Goal: Information Seeking & Learning: Check status

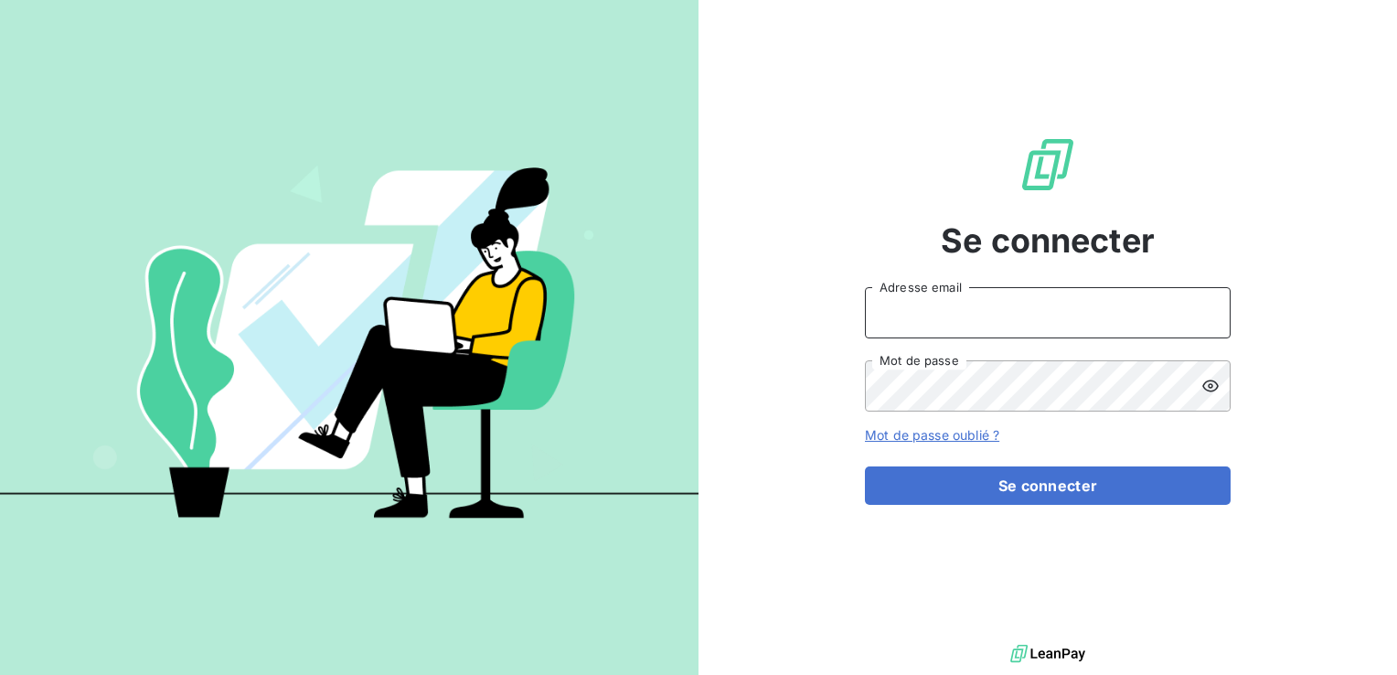
click at [894, 322] on input "Adresse email" at bounding box center [1048, 312] width 366 height 51
type input "[EMAIL_ADDRESS][DOMAIN_NAME]"
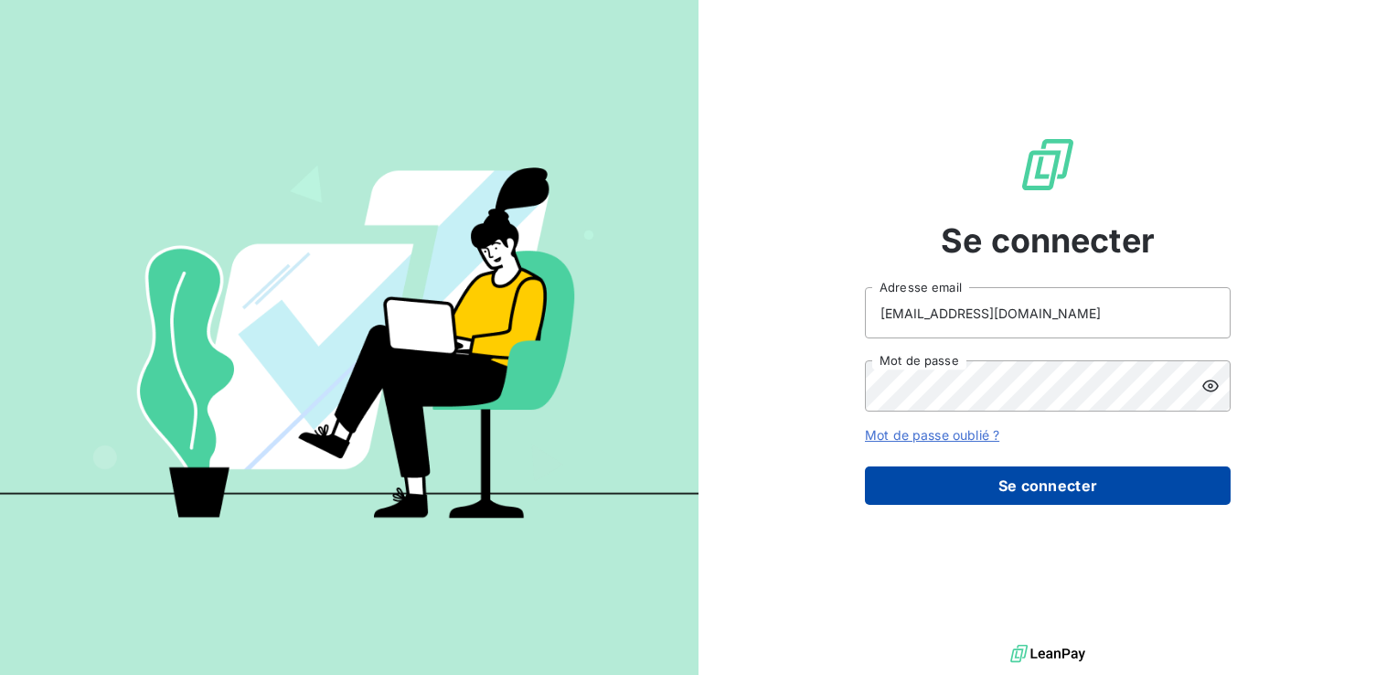
click at [998, 481] on button "Se connecter" at bounding box center [1048, 485] width 366 height 38
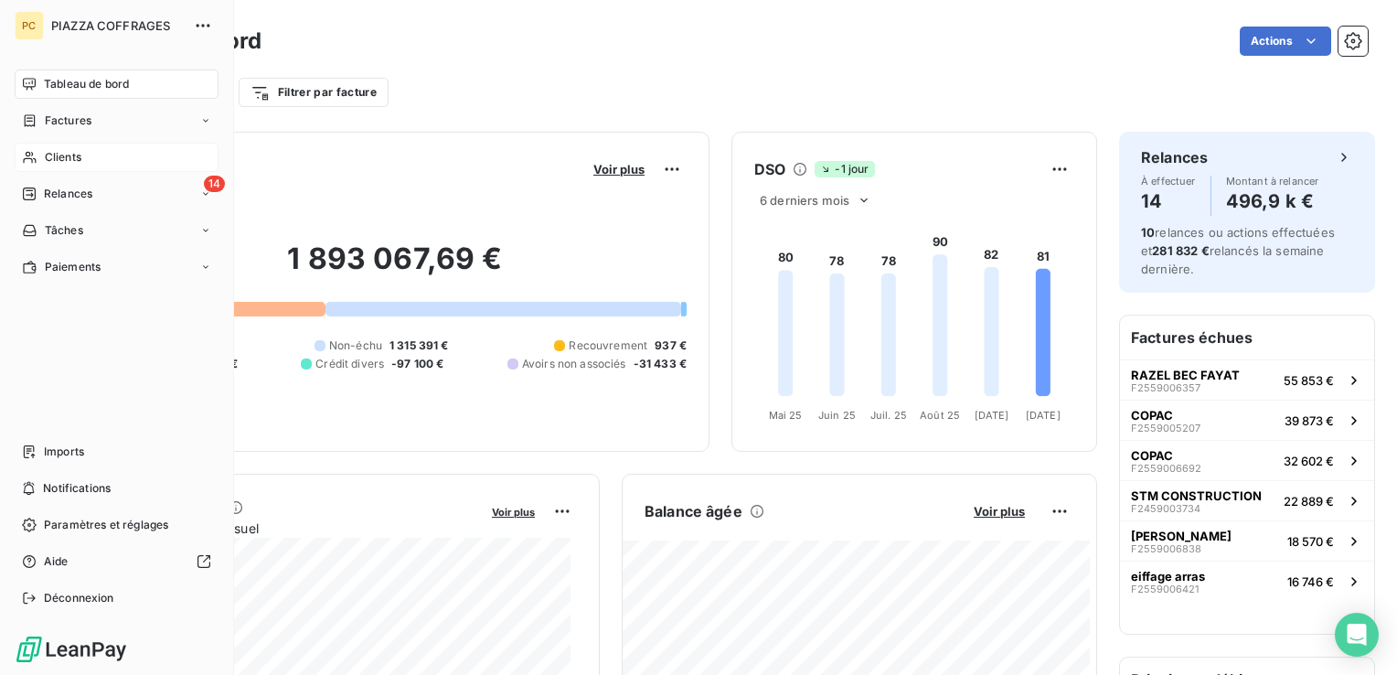
click at [40, 154] on div "Clients" at bounding box center [117, 157] width 204 height 29
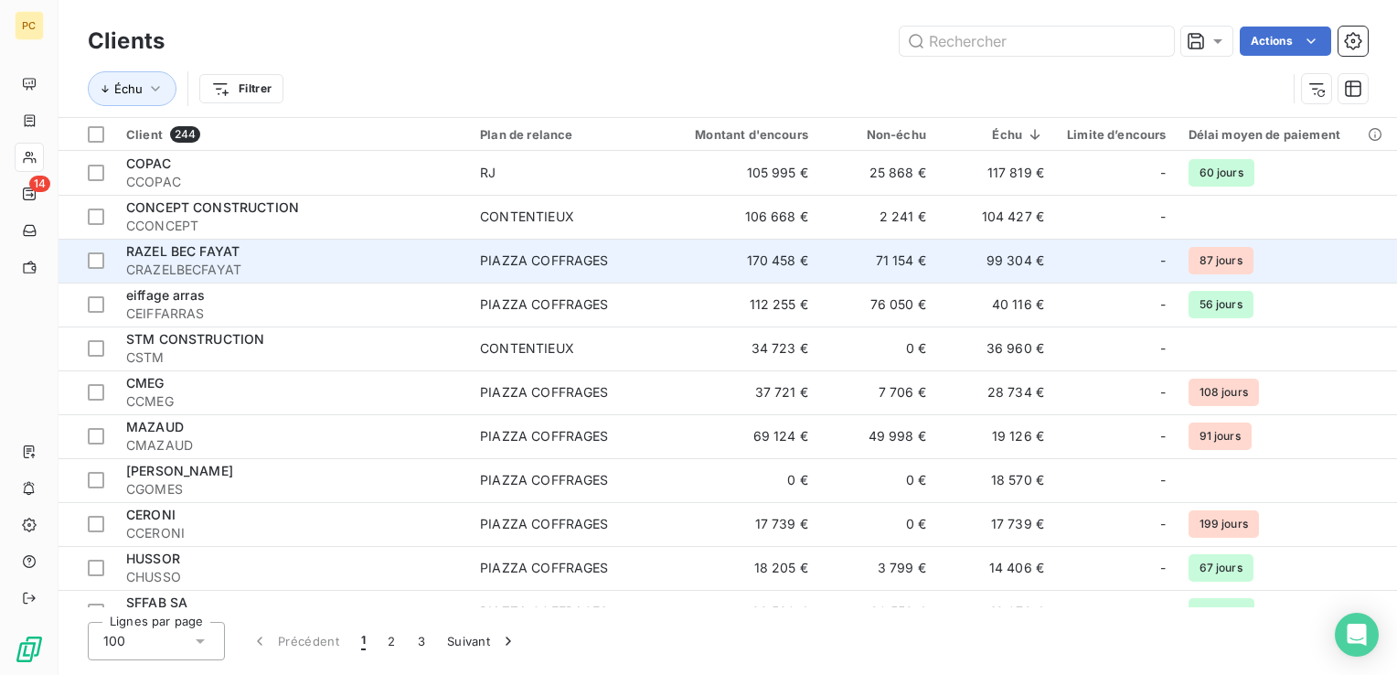
click at [317, 266] on span "CRAZELBECFAYAT" at bounding box center [292, 270] width 332 height 18
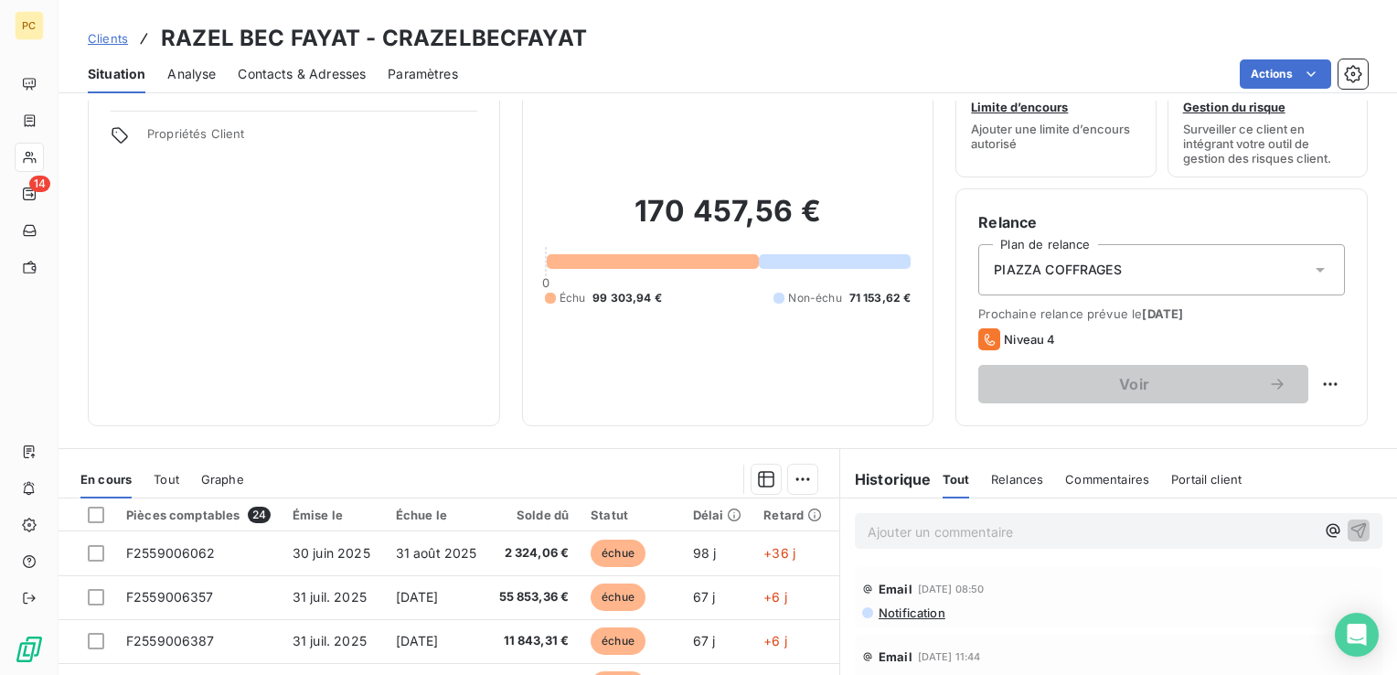
scroll to position [91, 0]
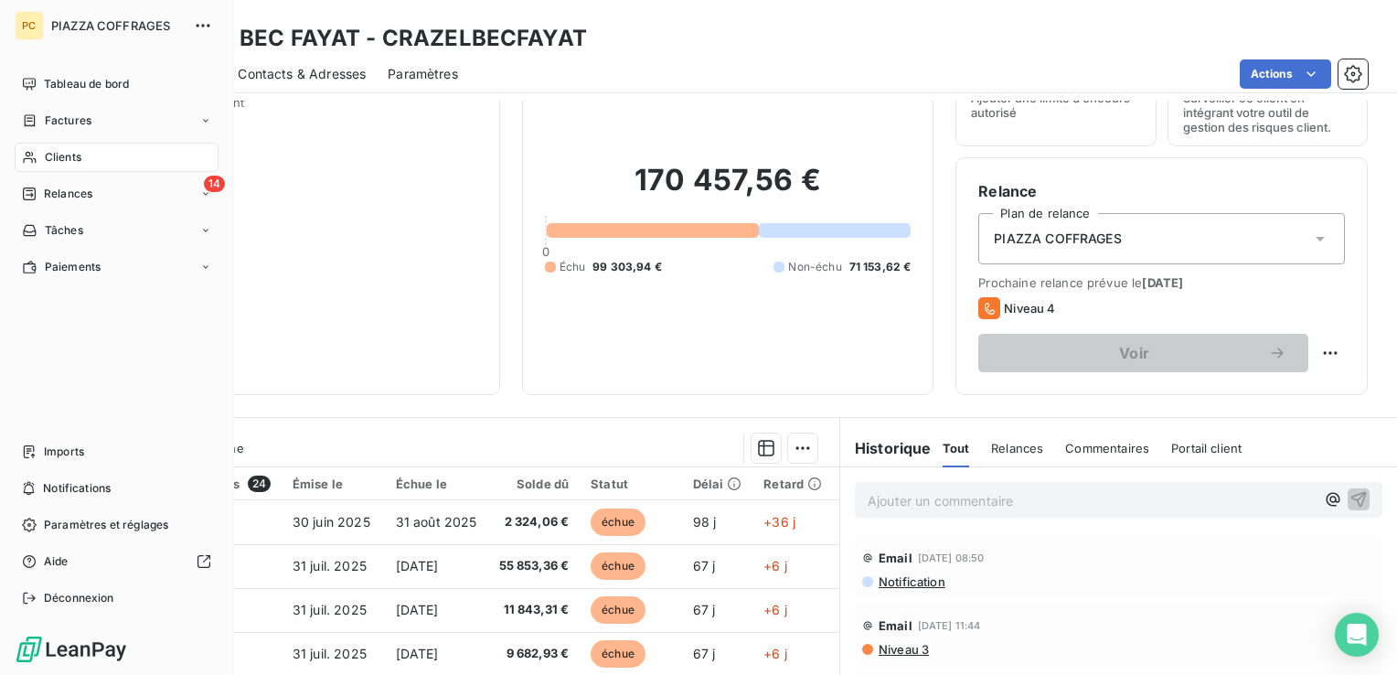
click at [60, 163] on span "Clients" at bounding box center [63, 157] width 37 height 16
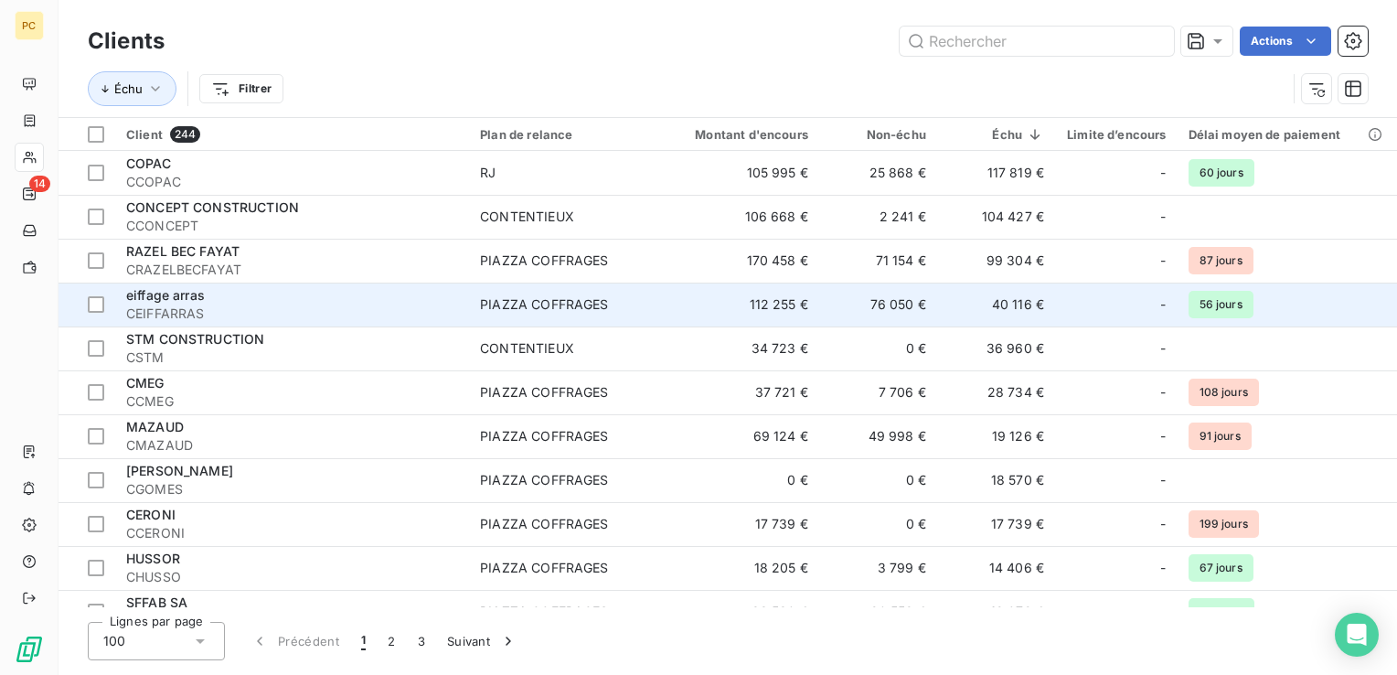
click at [1009, 302] on td "40 116 €" at bounding box center [996, 304] width 118 height 44
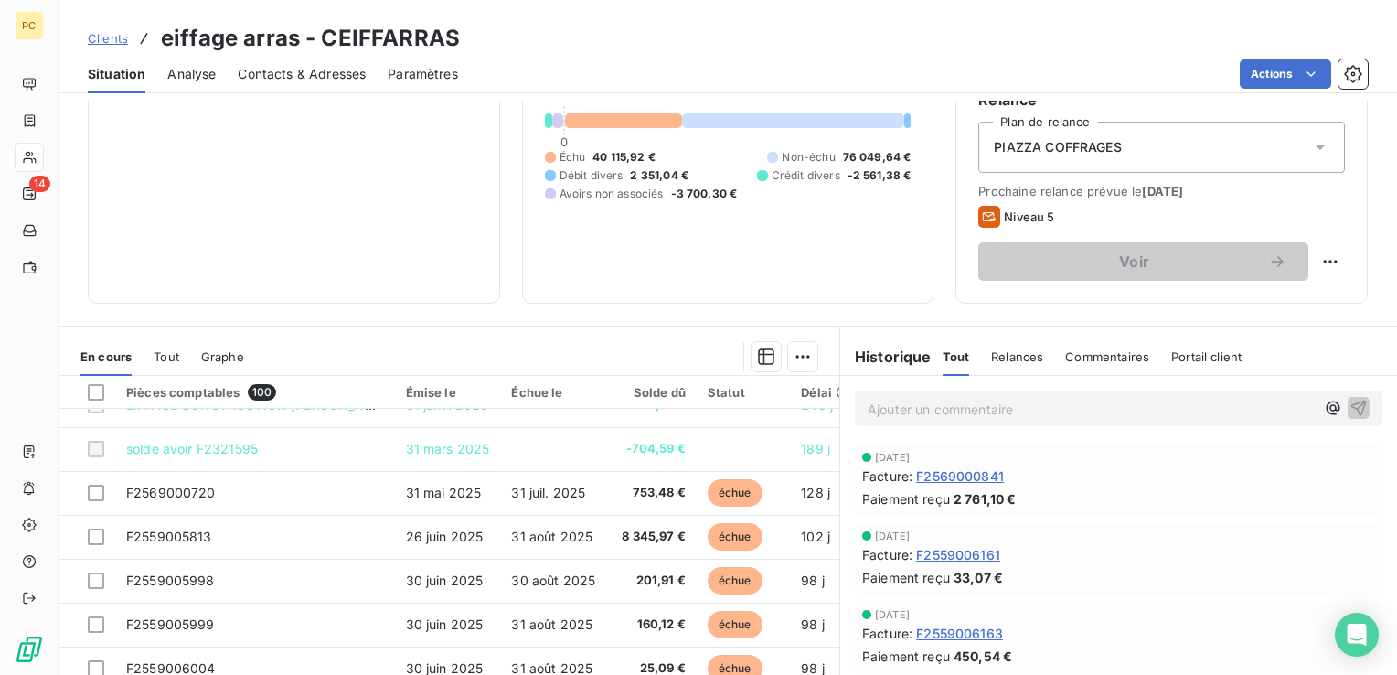
scroll to position [549, 0]
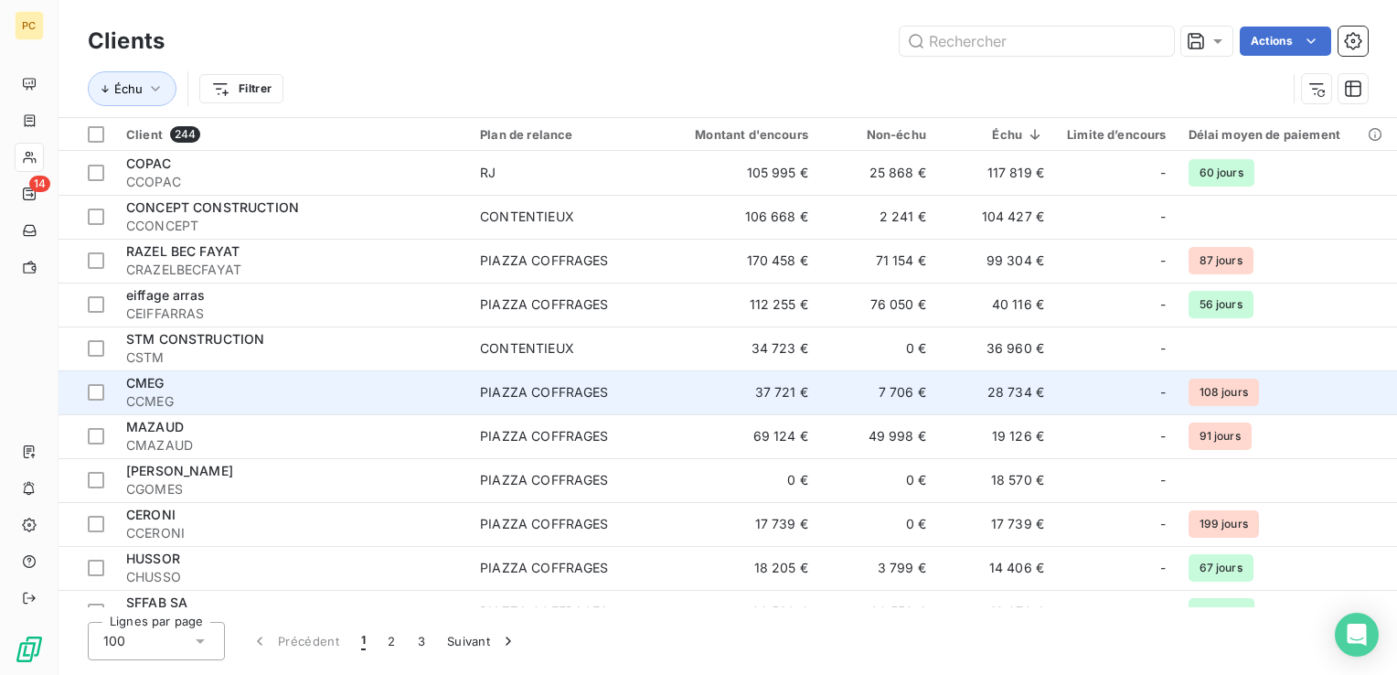
click at [285, 392] on span "CCMEG" at bounding box center [292, 401] width 332 height 18
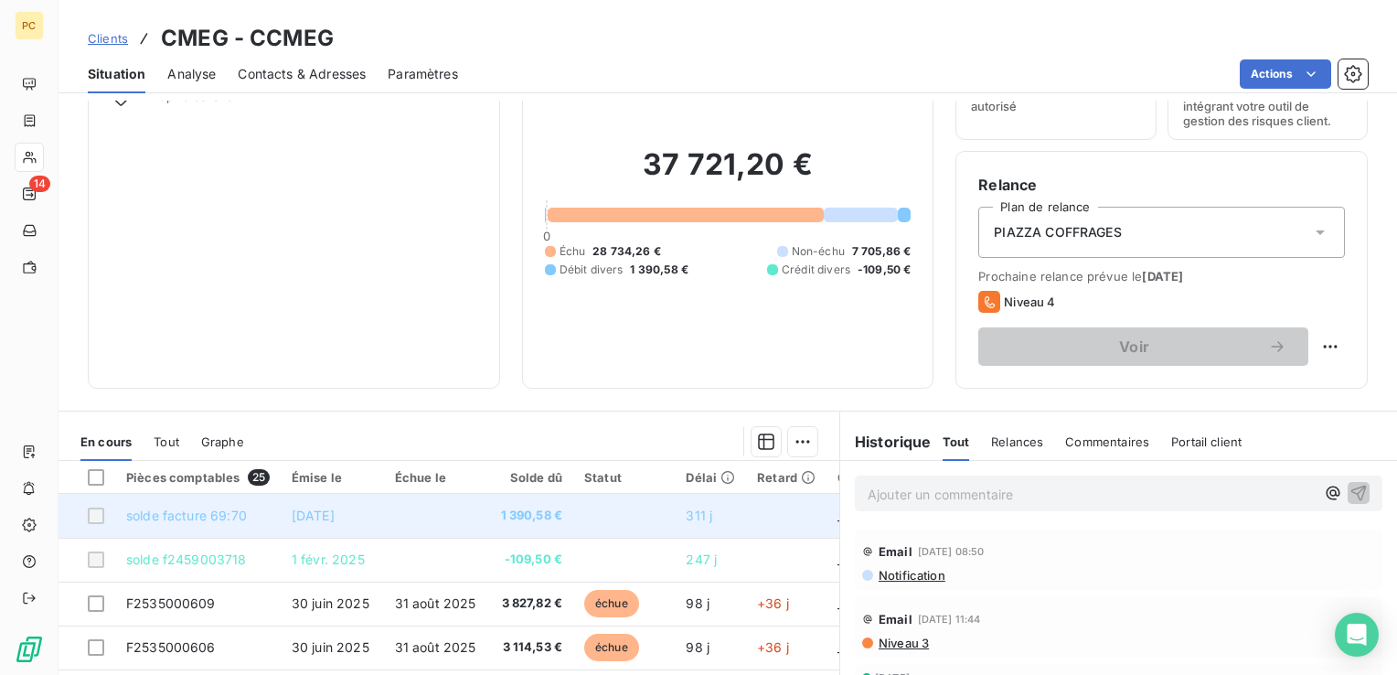
scroll to position [91, 0]
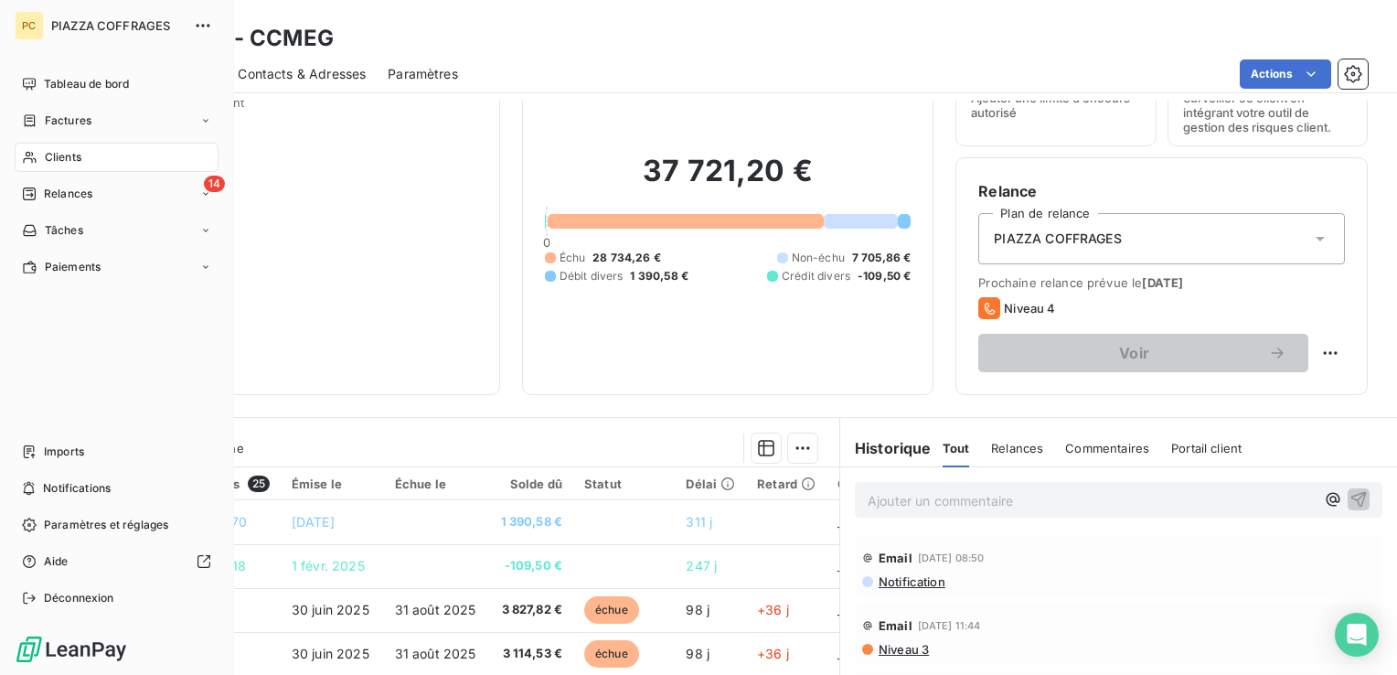
click at [60, 159] on span "Clients" at bounding box center [63, 157] width 37 height 16
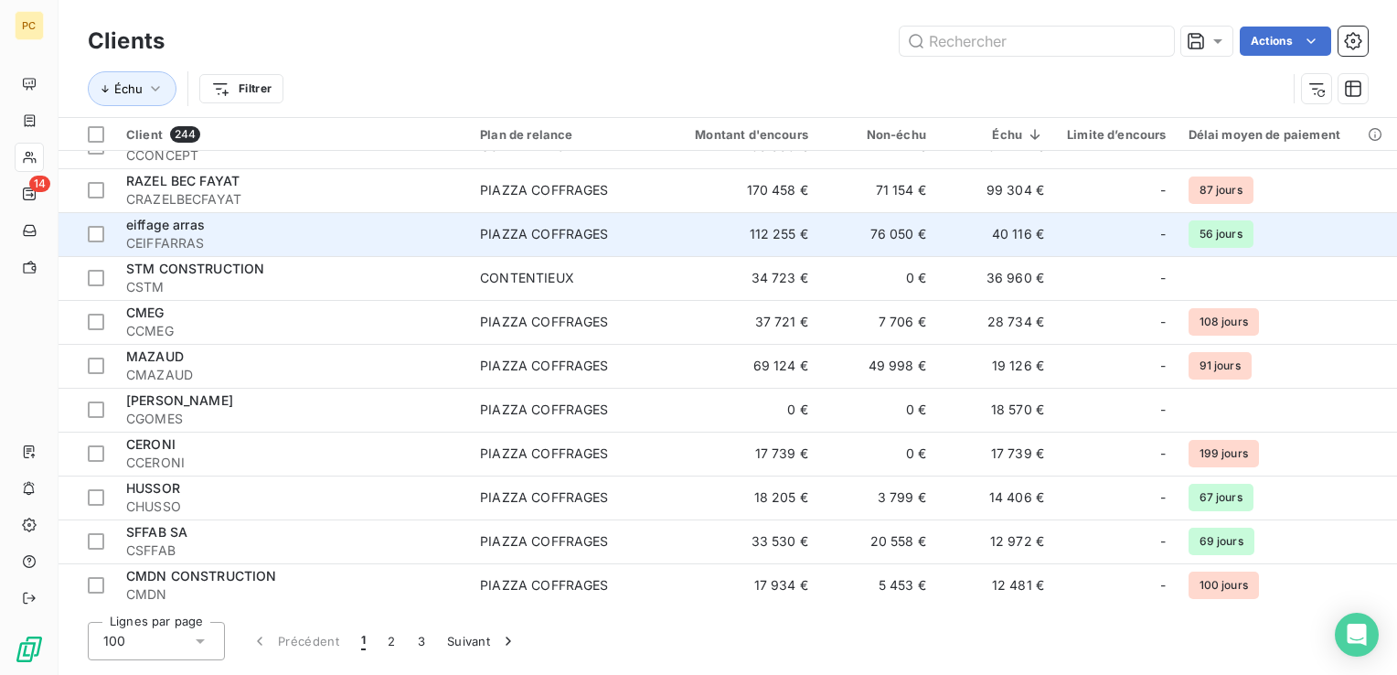
scroll to position [60, 0]
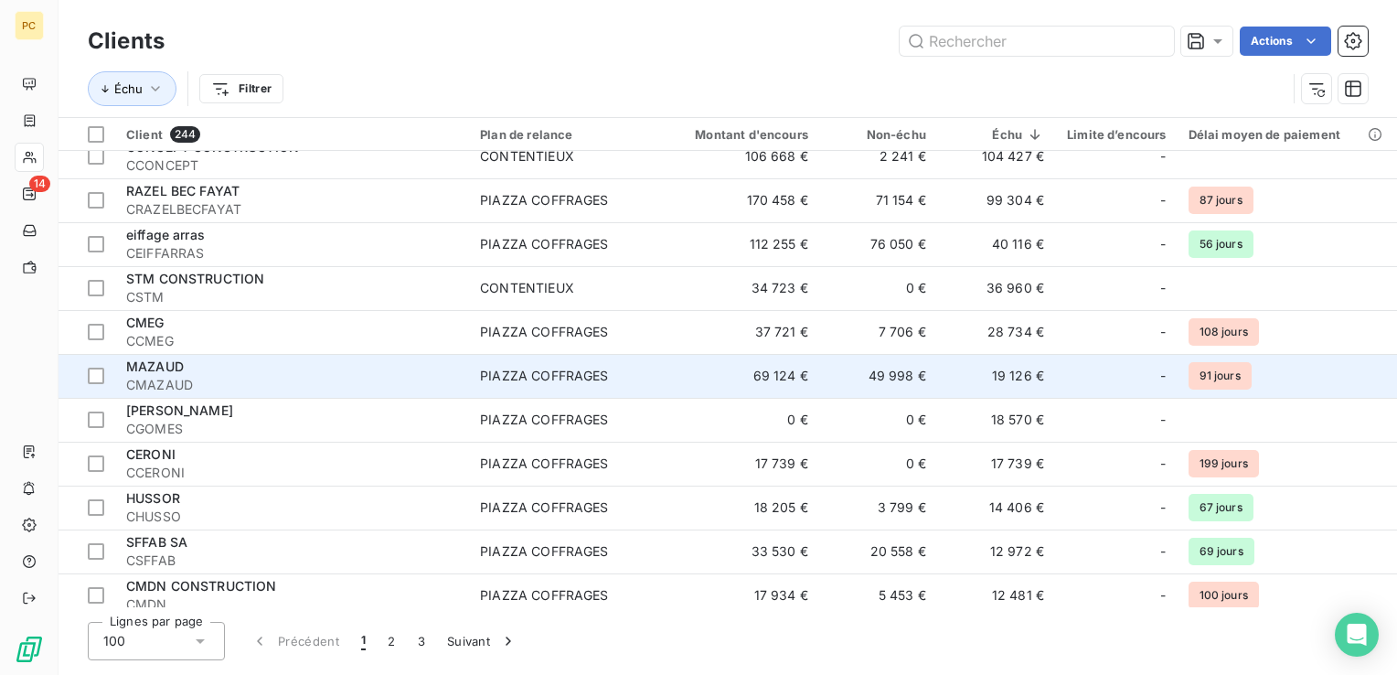
click at [996, 382] on td "19 126 €" at bounding box center [996, 376] width 118 height 44
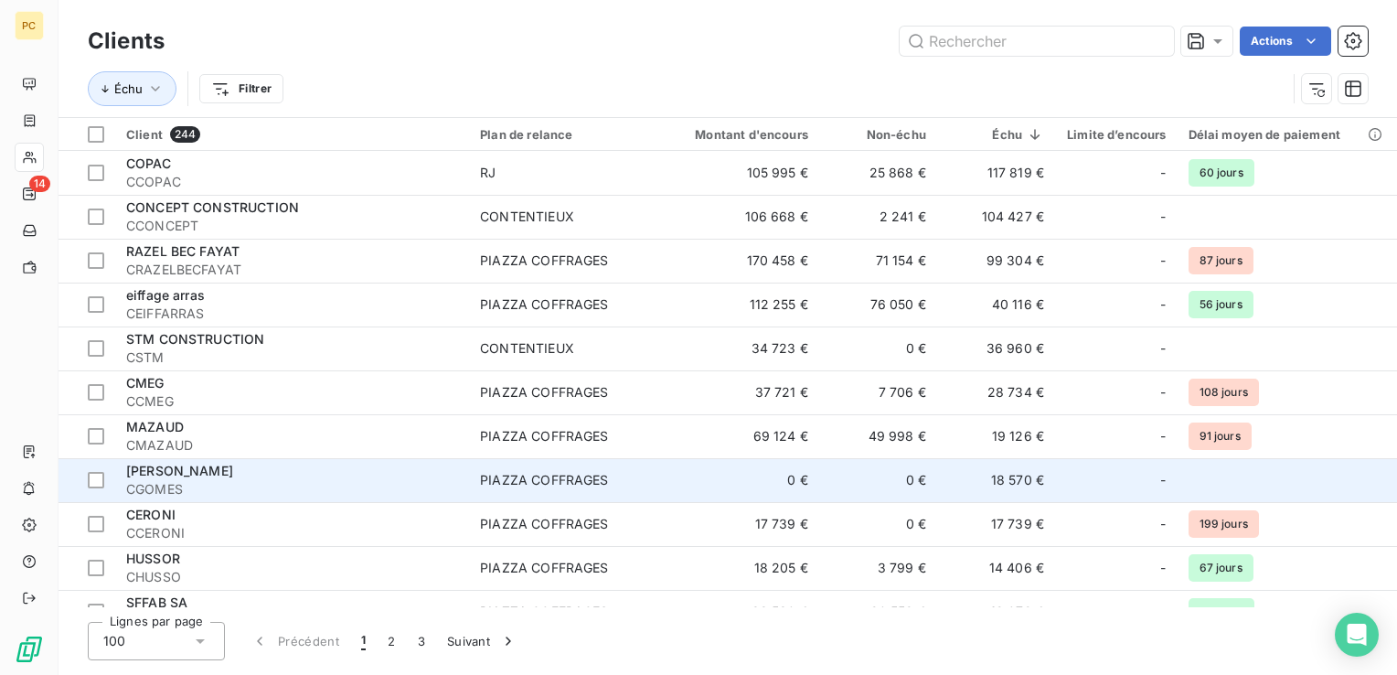
click at [1007, 479] on td "18 570 €" at bounding box center [996, 480] width 118 height 44
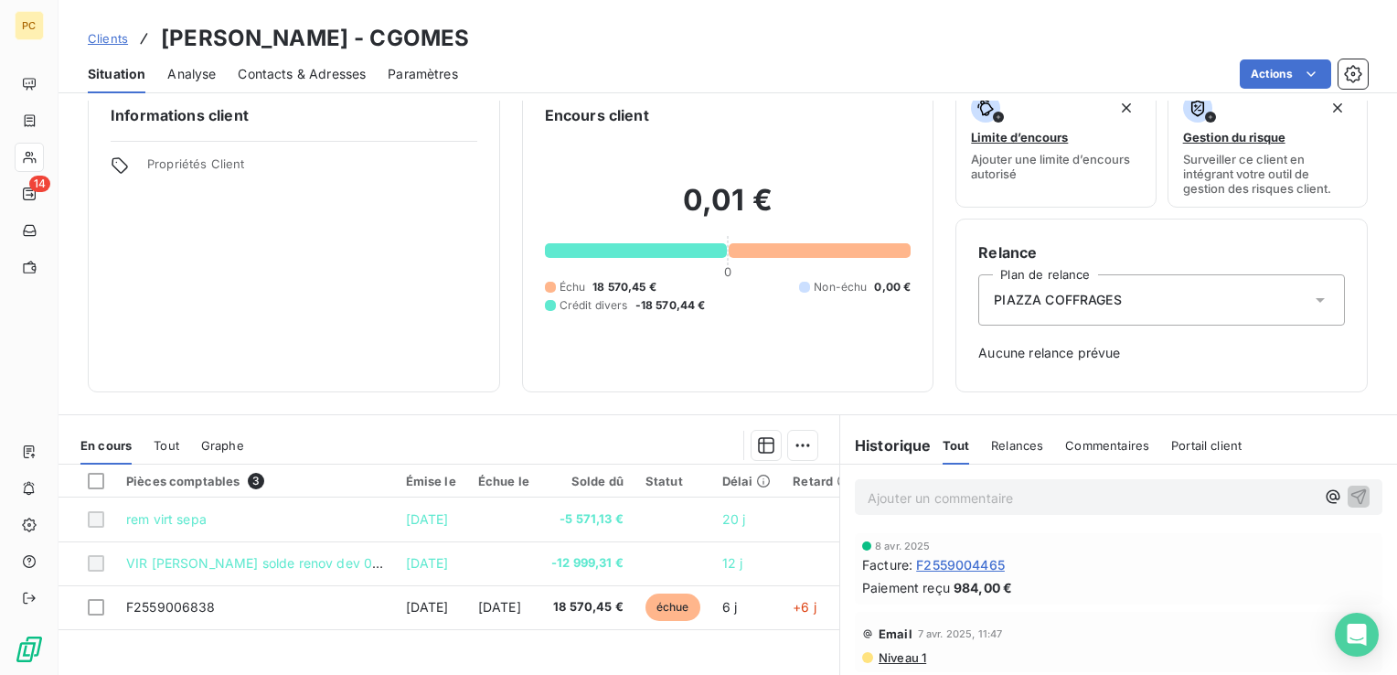
scroll to position [60, 0]
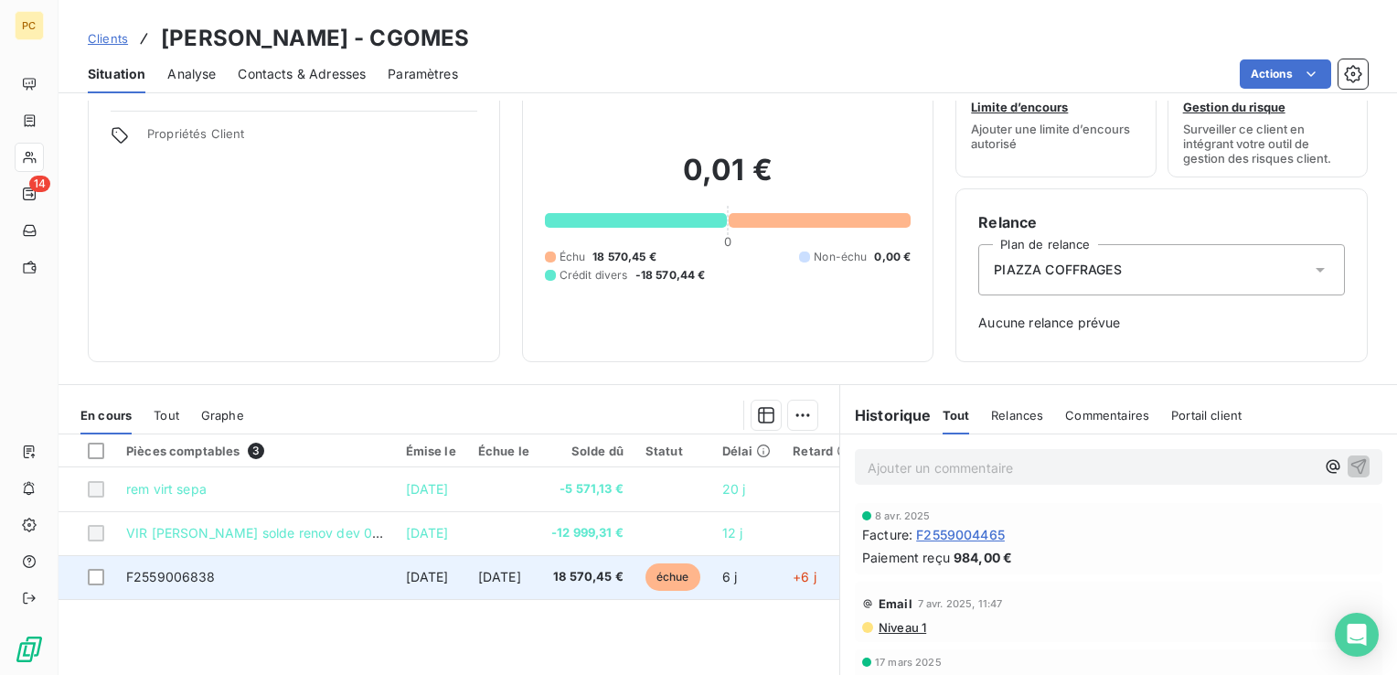
click at [301, 587] on td "F2559006838" at bounding box center [255, 577] width 280 height 44
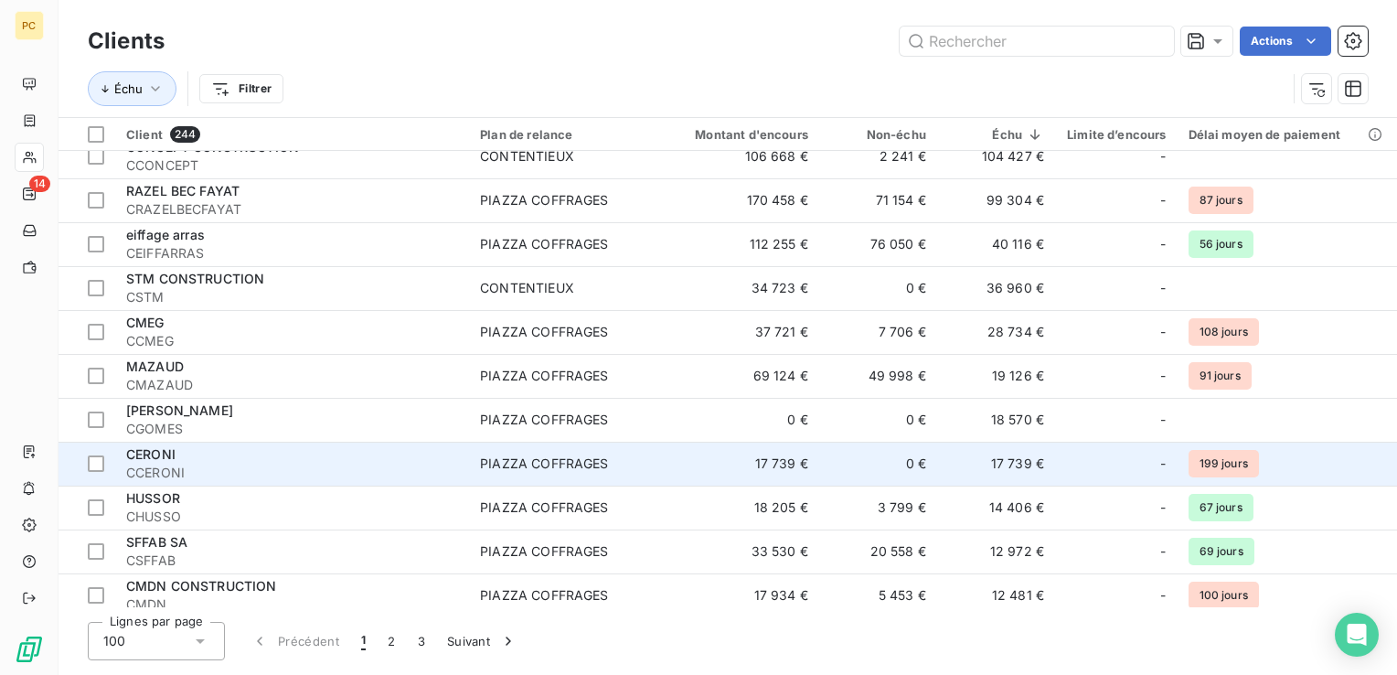
scroll to position [91, 0]
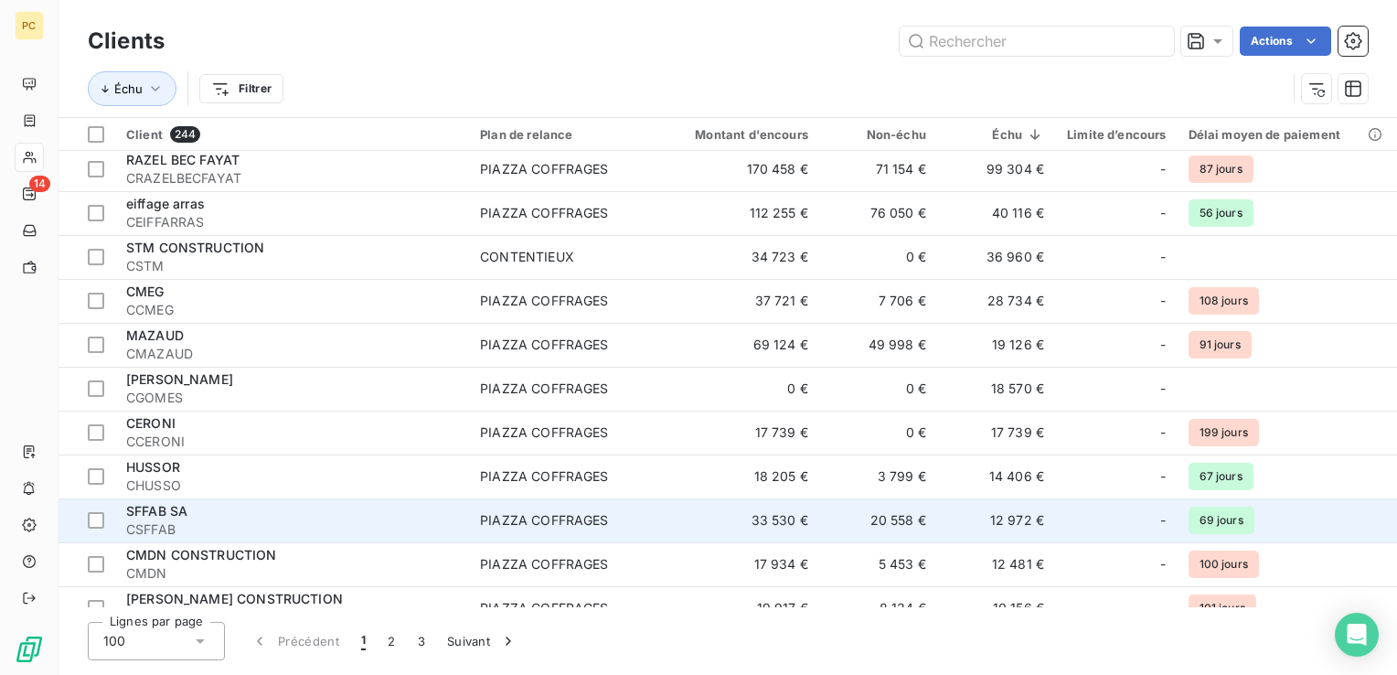
click at [600, 516] on div "PIAZZA COFFRAGES" at bounding box center [544, 520] width 128 height 18
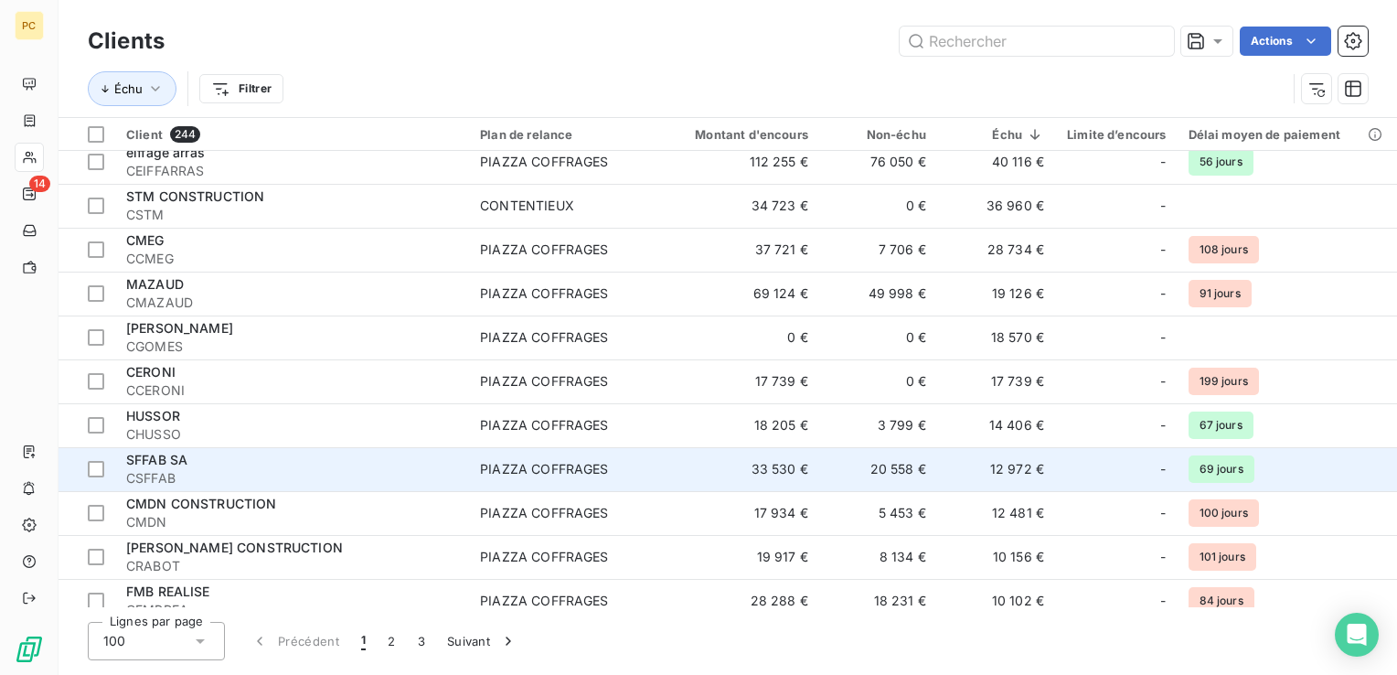
scroll to position [152, 0]
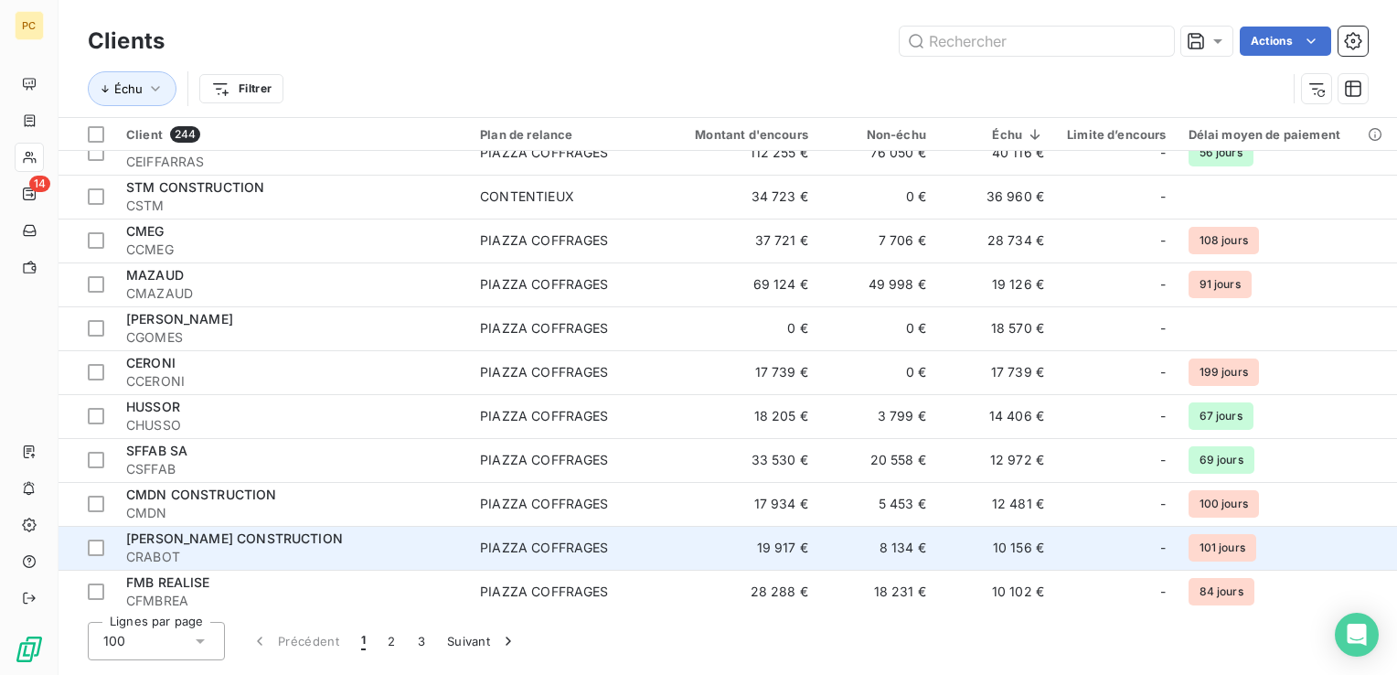
click at [1068, 558] on div "-" at bounding box center [1116, 547] width 101 height 29
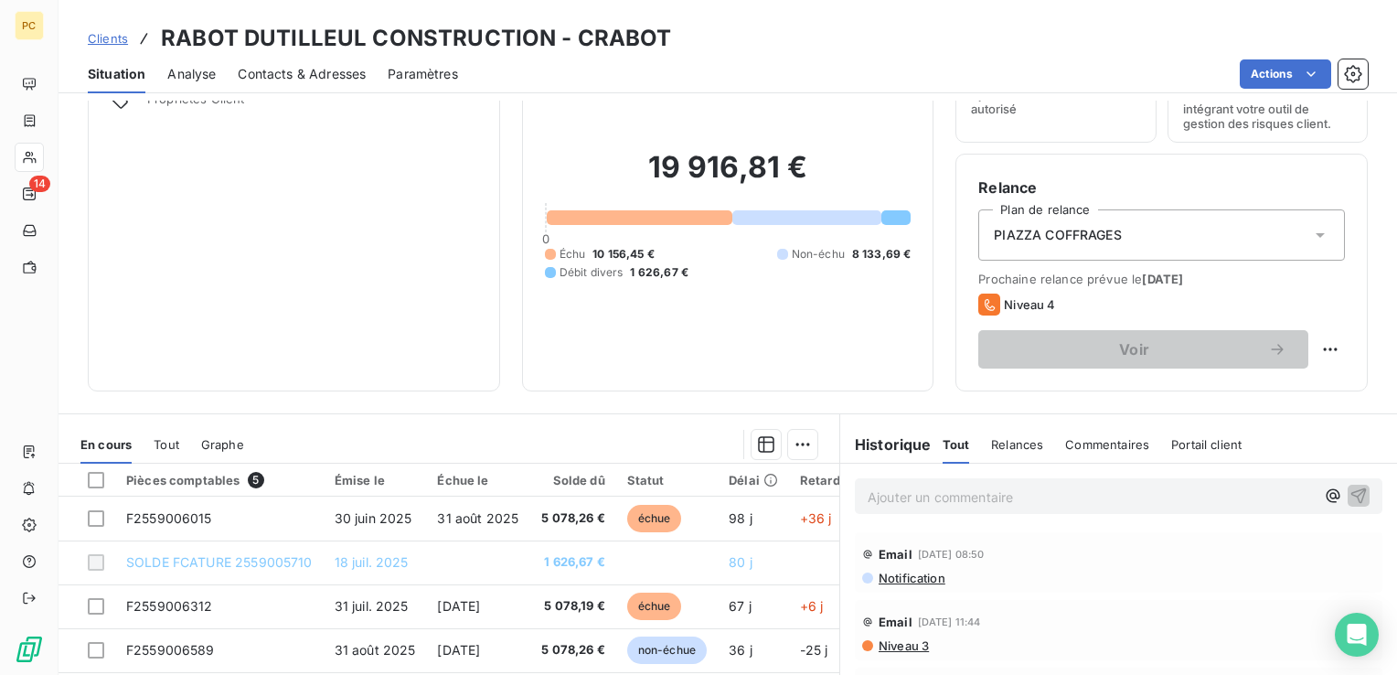
scroll to position [60, 0]
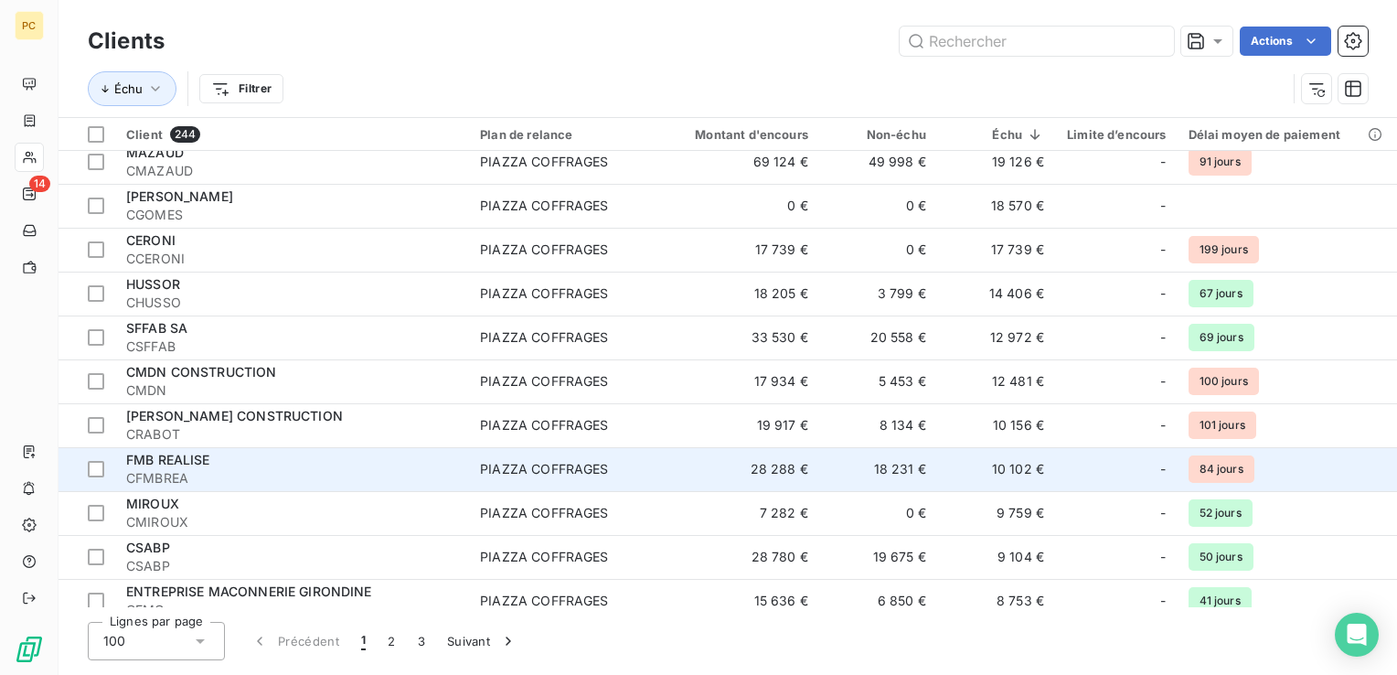
scroll to position [243, 0]
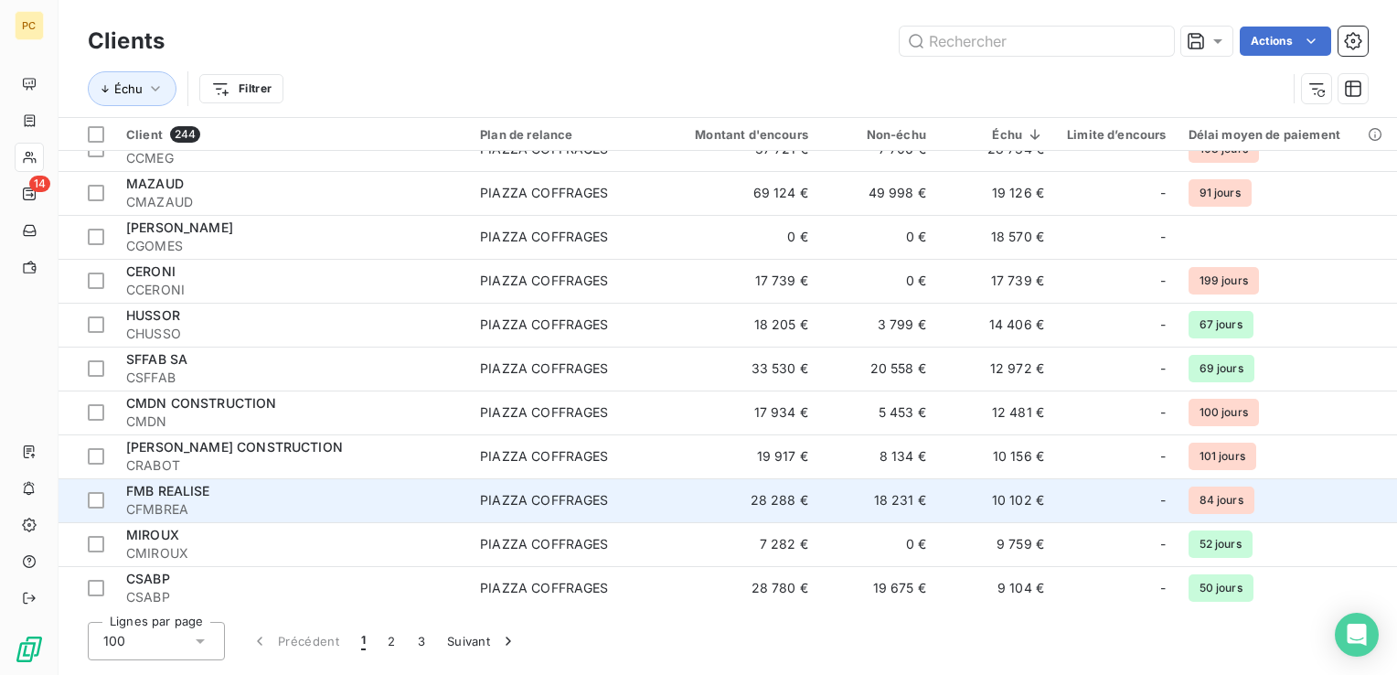
click at [1024, 500] on td "10 102 €" at bounding box center [996, 500] width 118 height 44
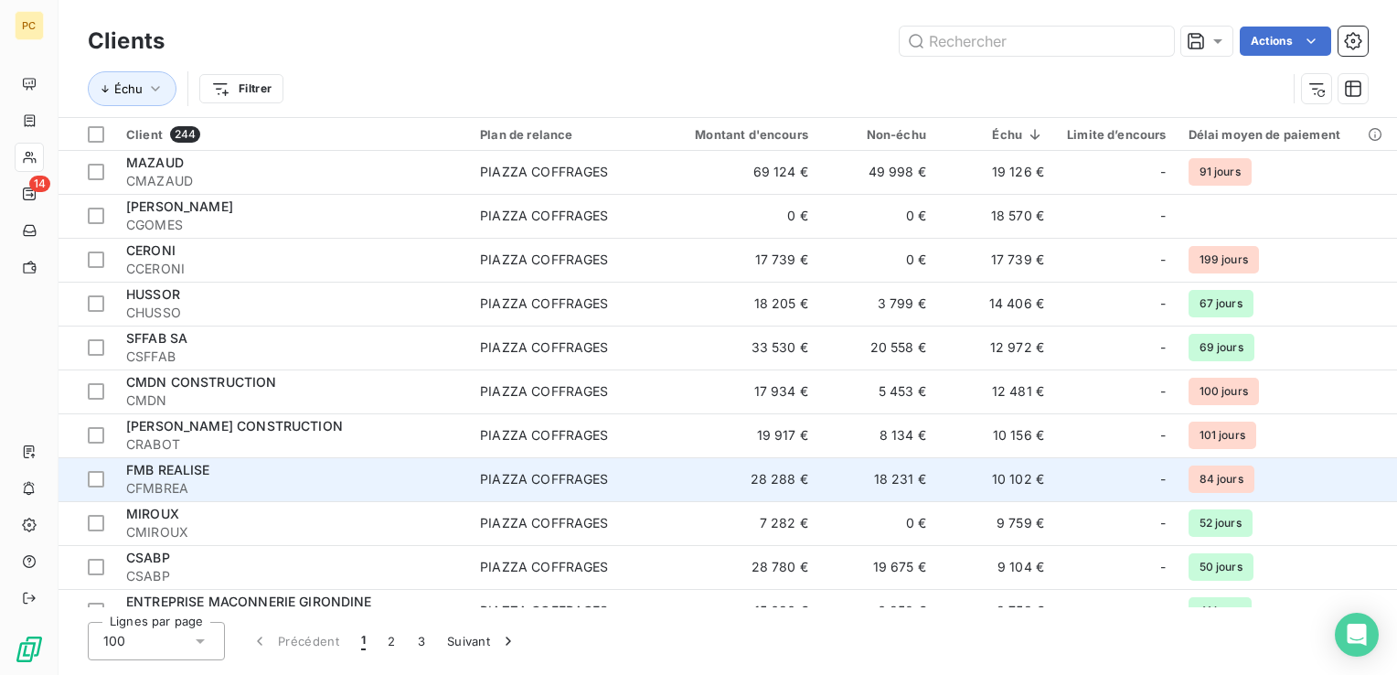
scroll to position [274, 0]
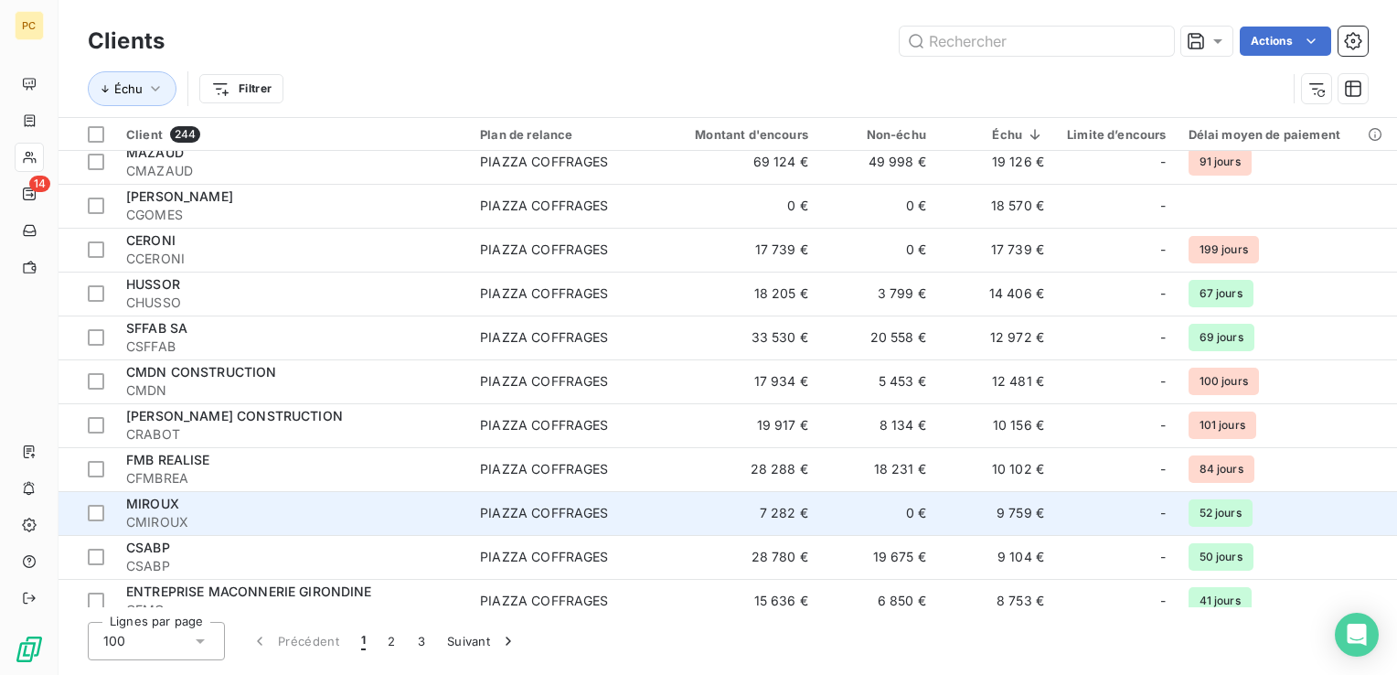
click at [1020, 520] on td "9 759 €" at bounding box center [996, 513] width 118 height 44
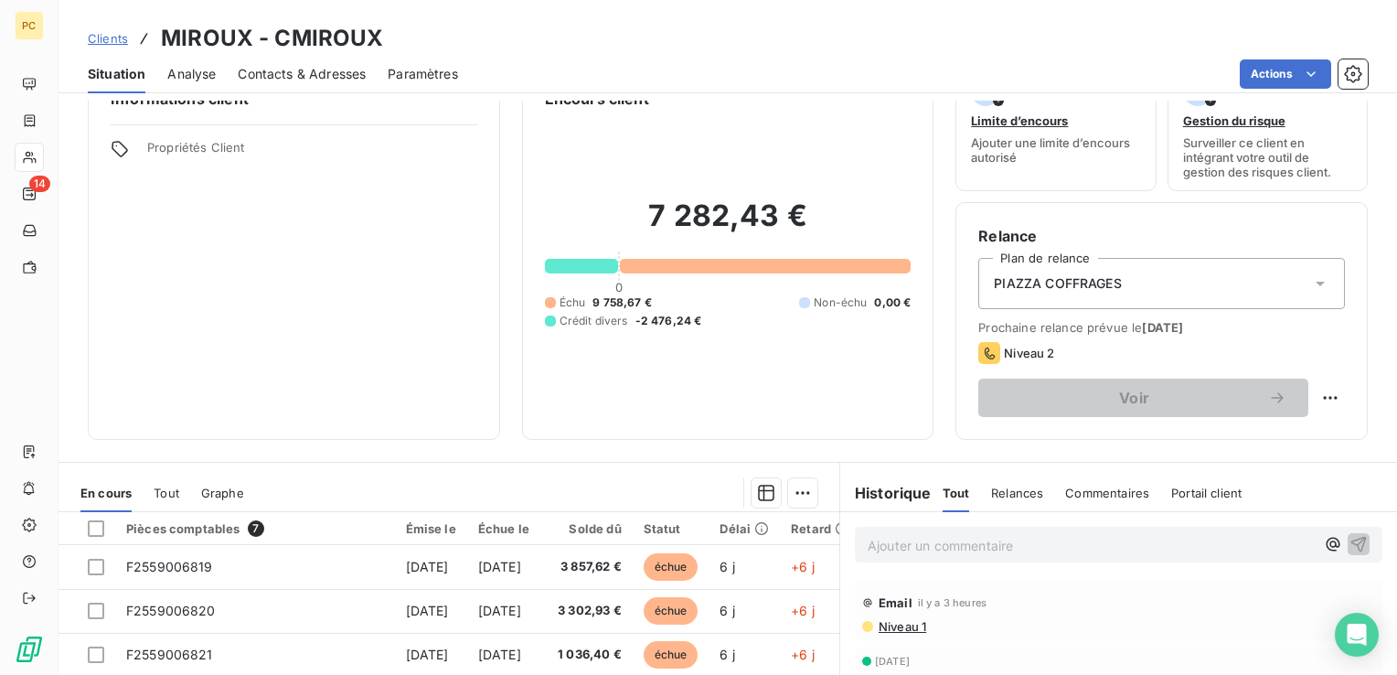
scroll to position [60, 0]
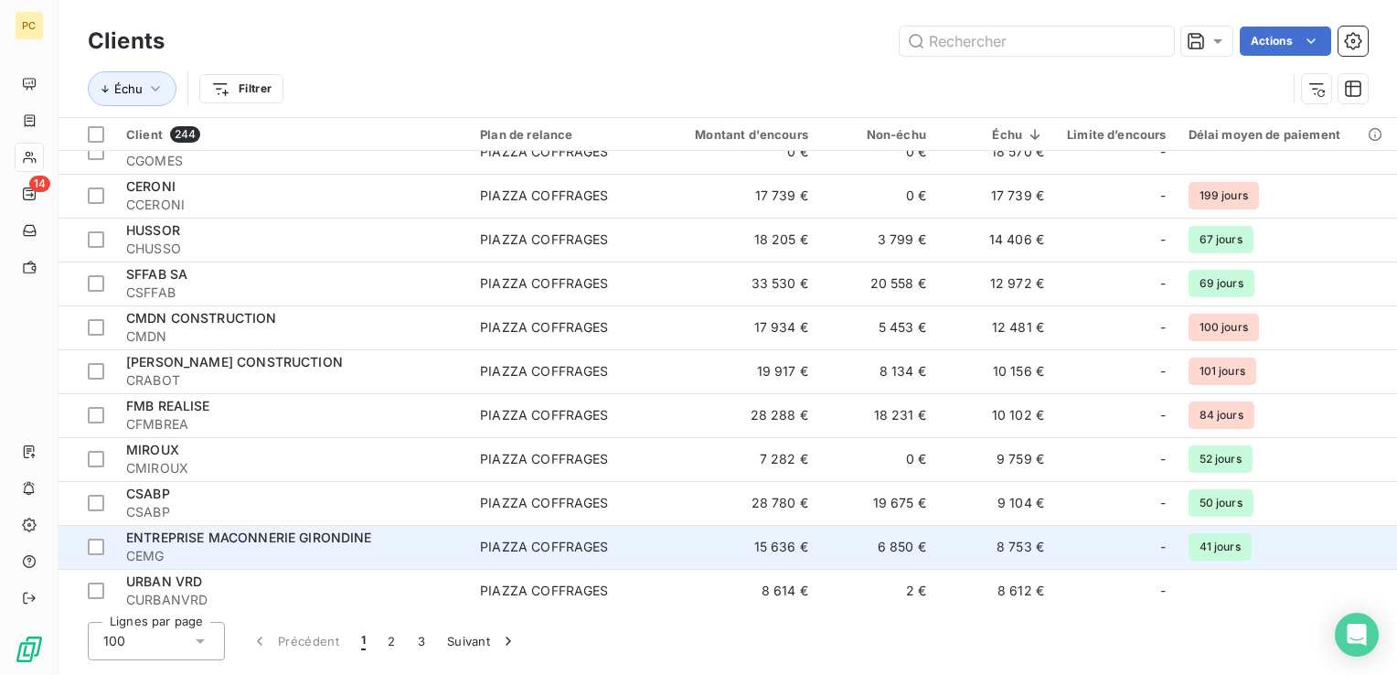
scroll to position [335, 0]
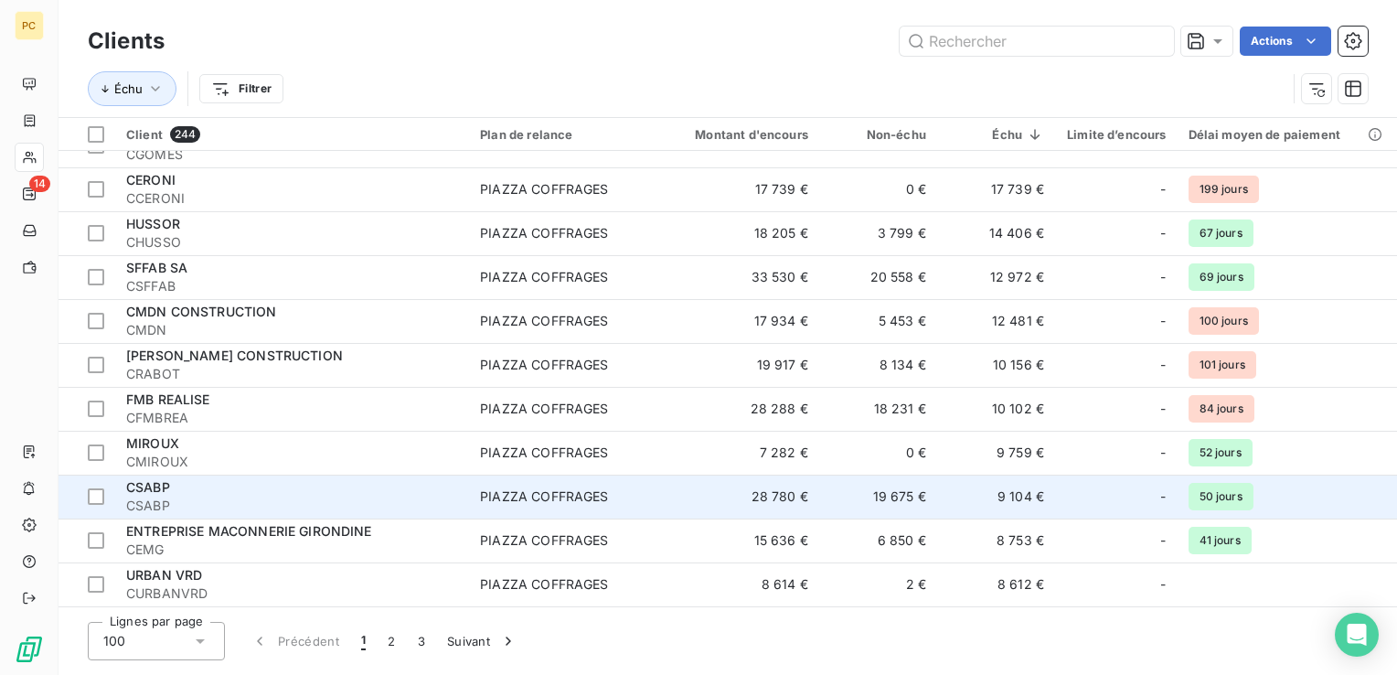
click at [1007, 498] on td "9 104 €" at bounding box center [996, 496] width 118 height 44
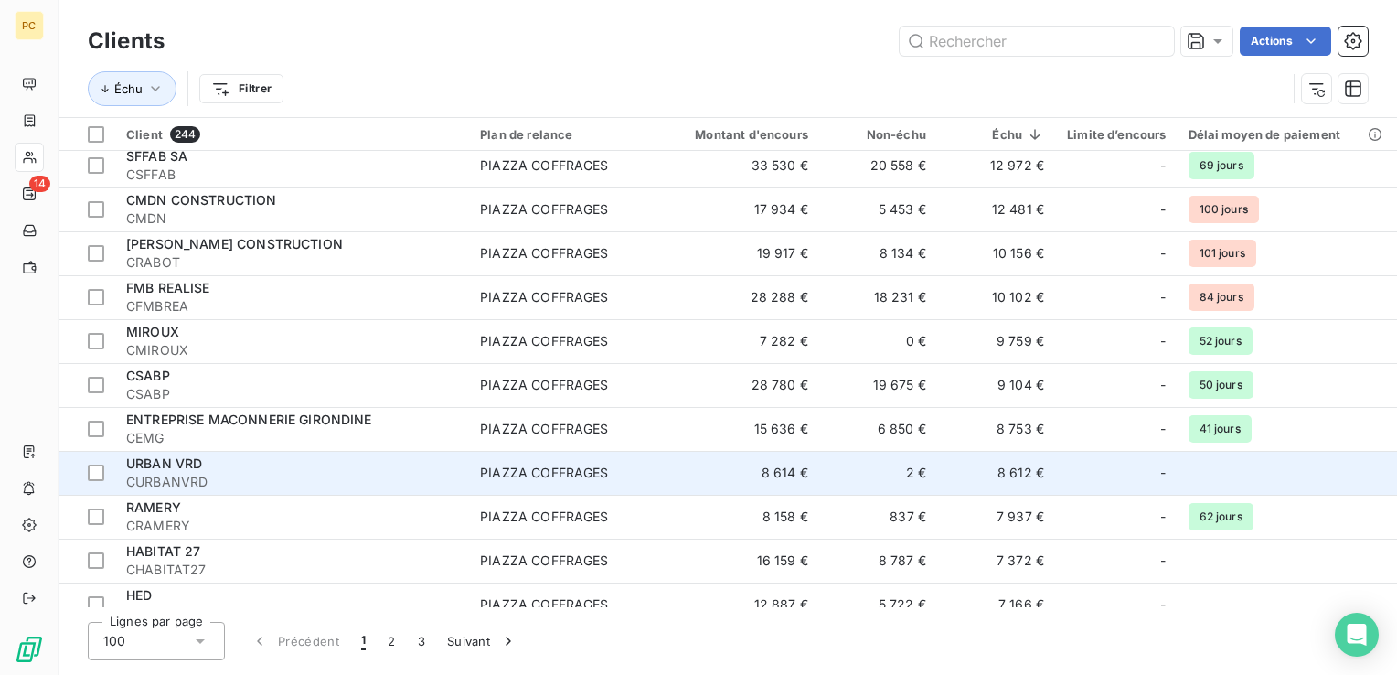
scroll to position [457, 0]
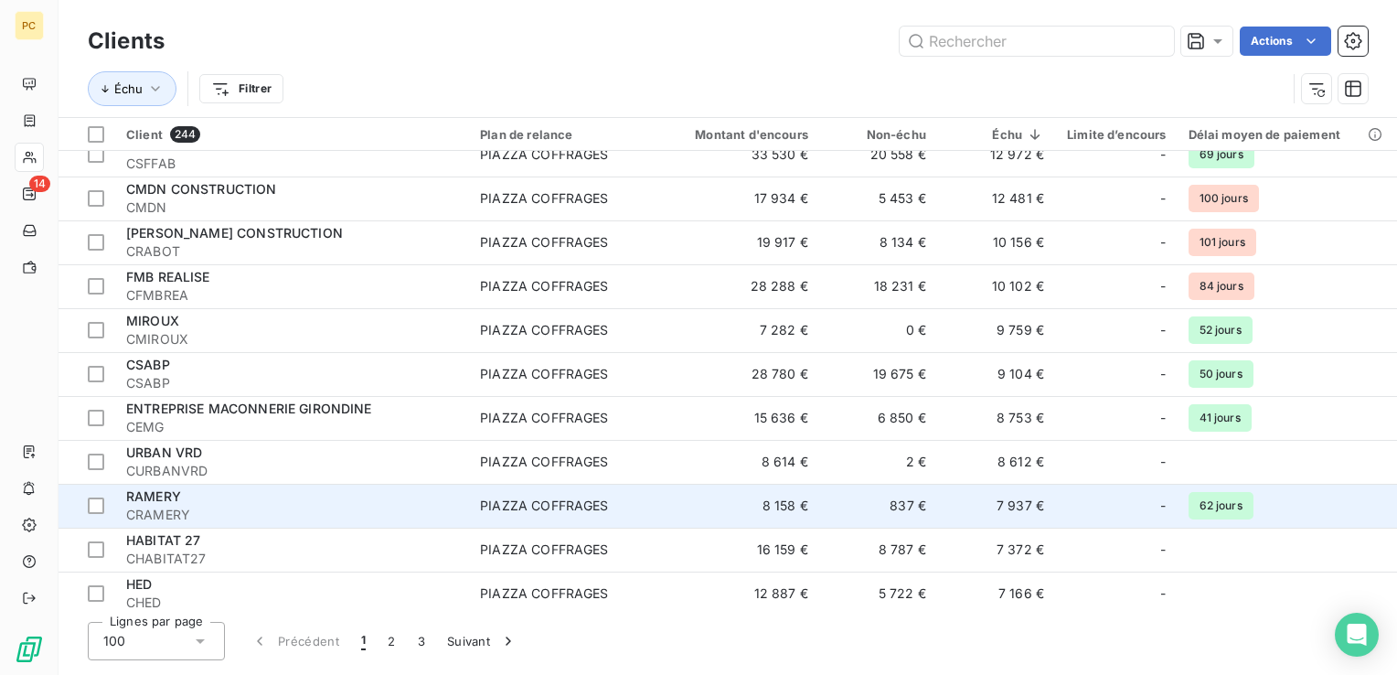
click at [1028, 508] on td "7 937 €" at bounding box center [996, 506] width 118 height 44
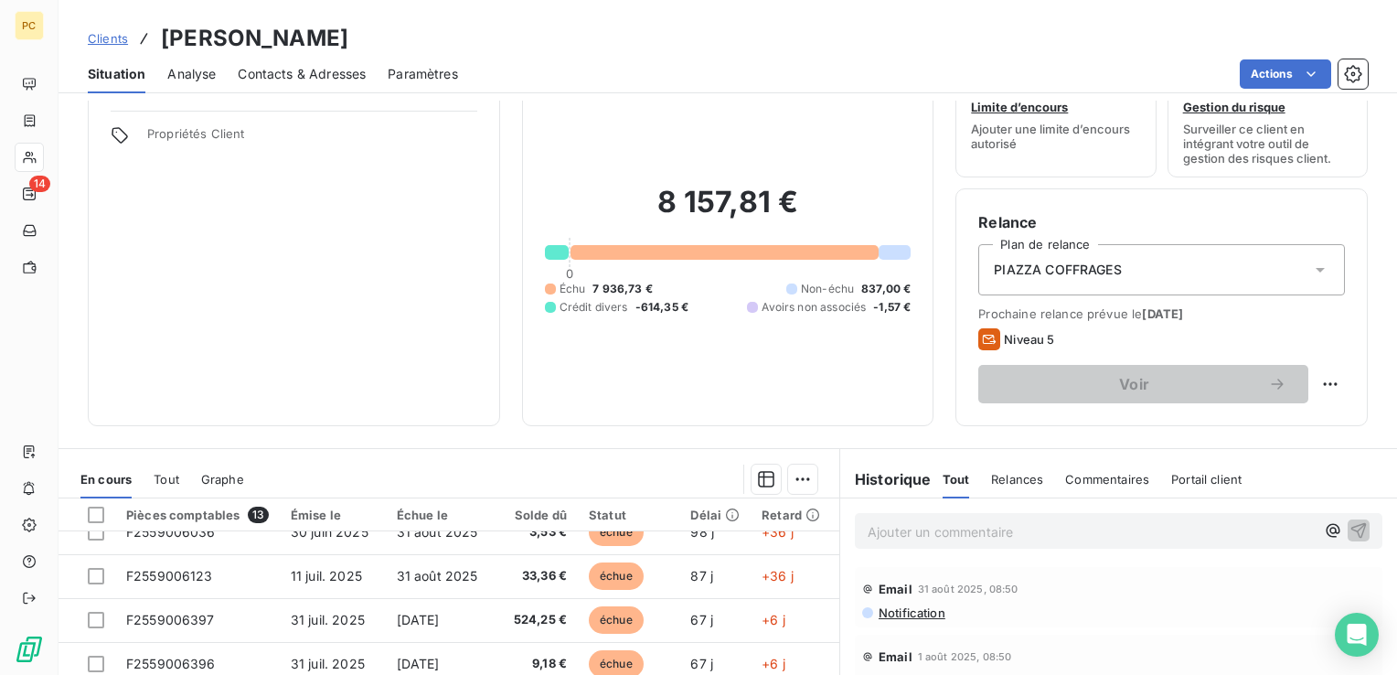
scroll to position [243, 0]
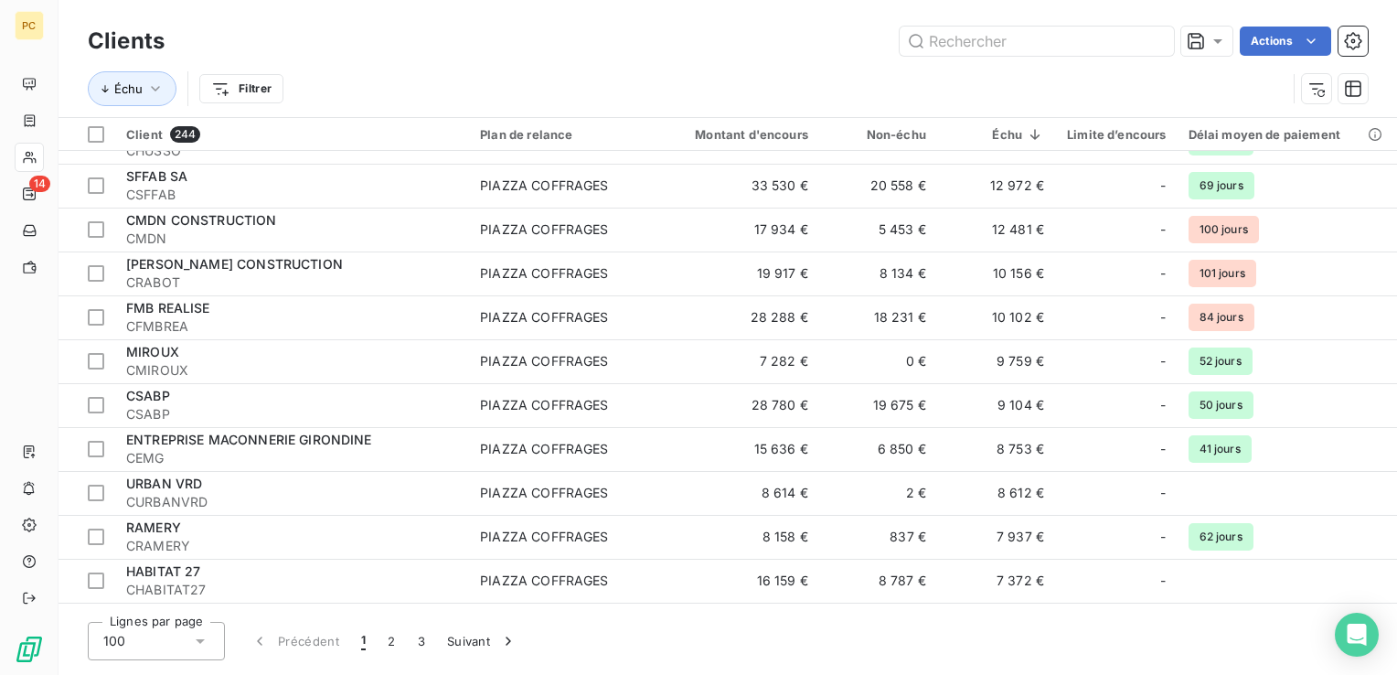
scroll to position [487, 0]
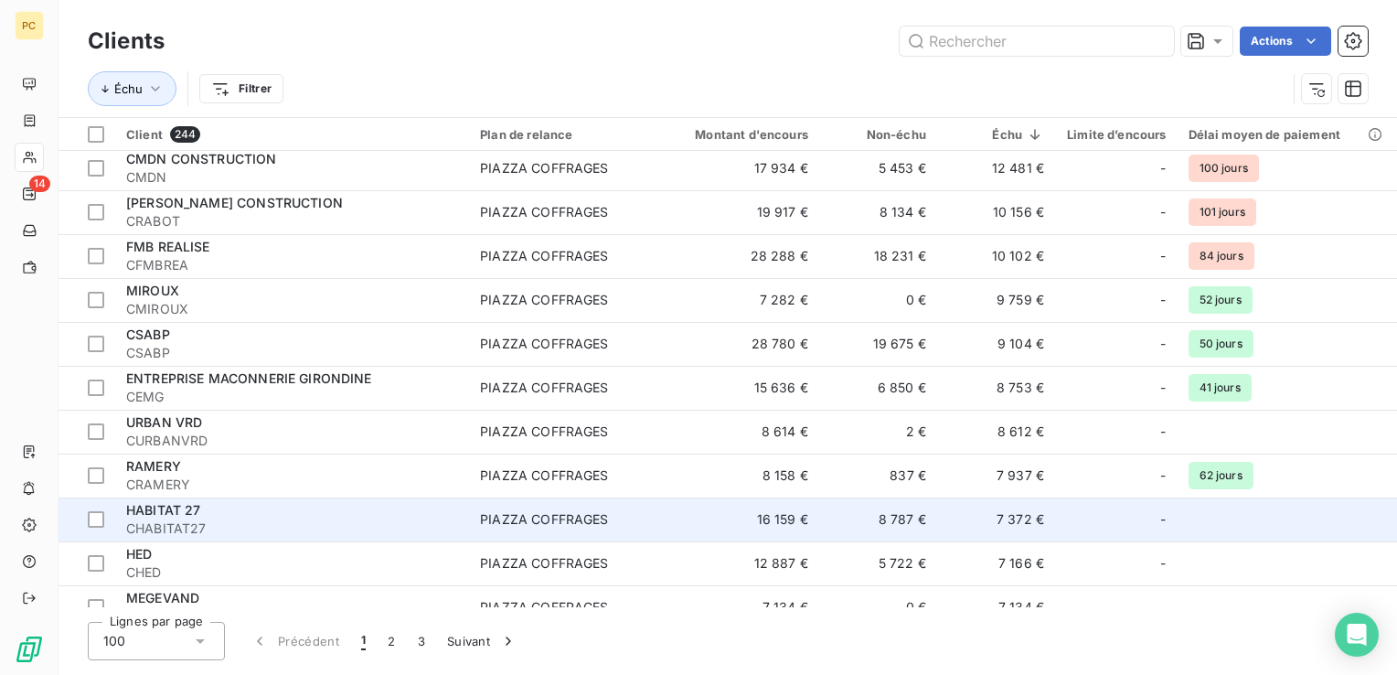
click at [1020, 522] on td "7 372 €" at bounding box center [996, 519] width 118 height 44
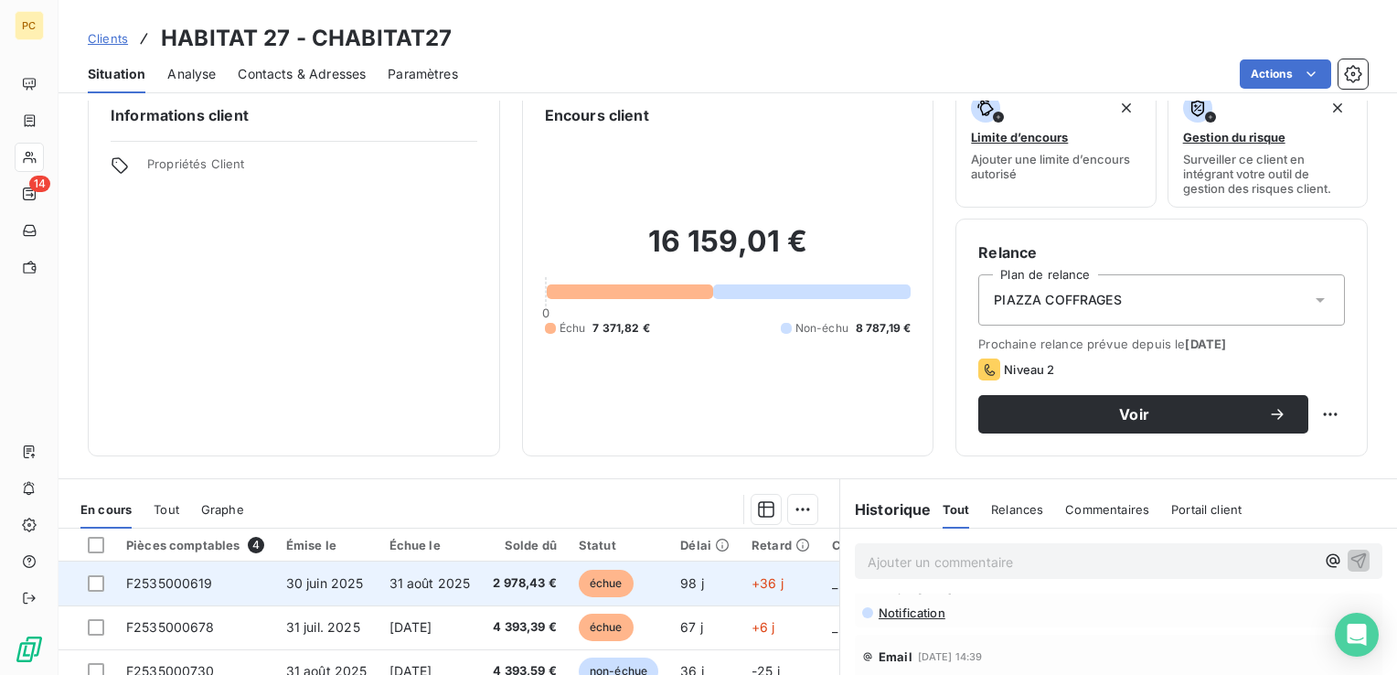
scroll to position [60, 0]
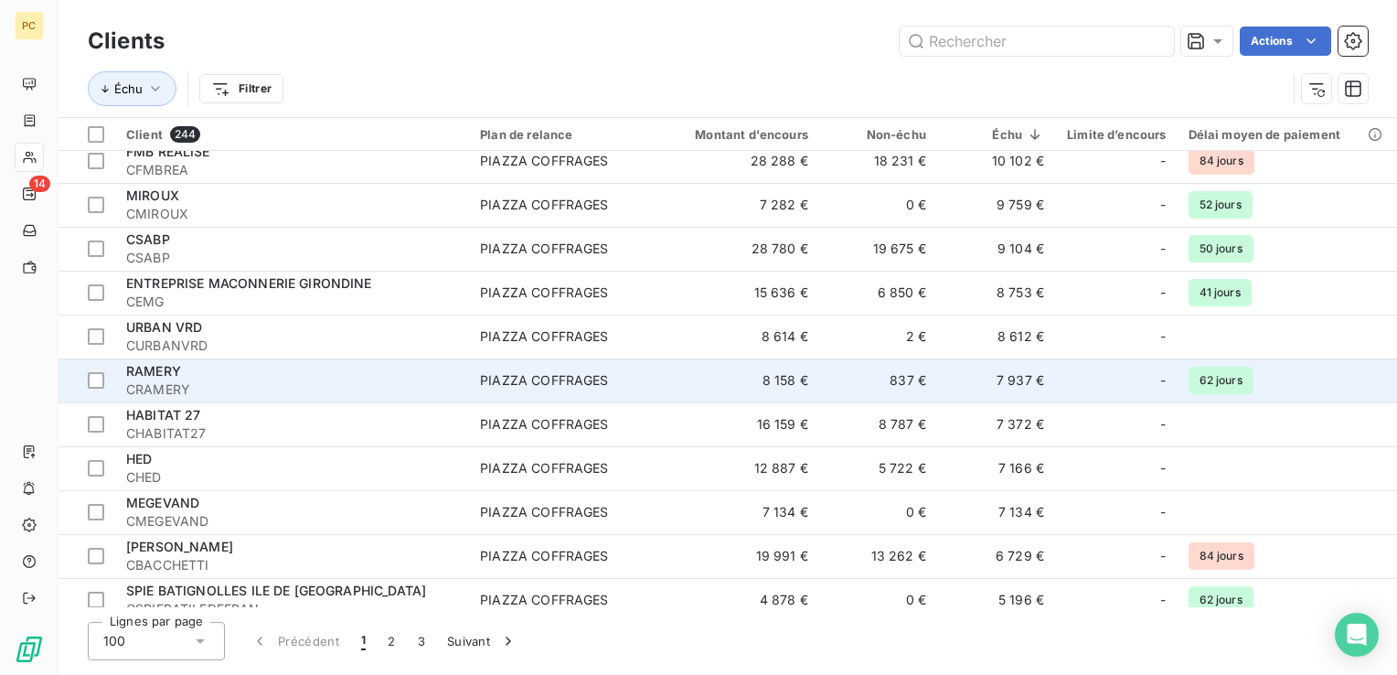
scroll to position [609, 0]
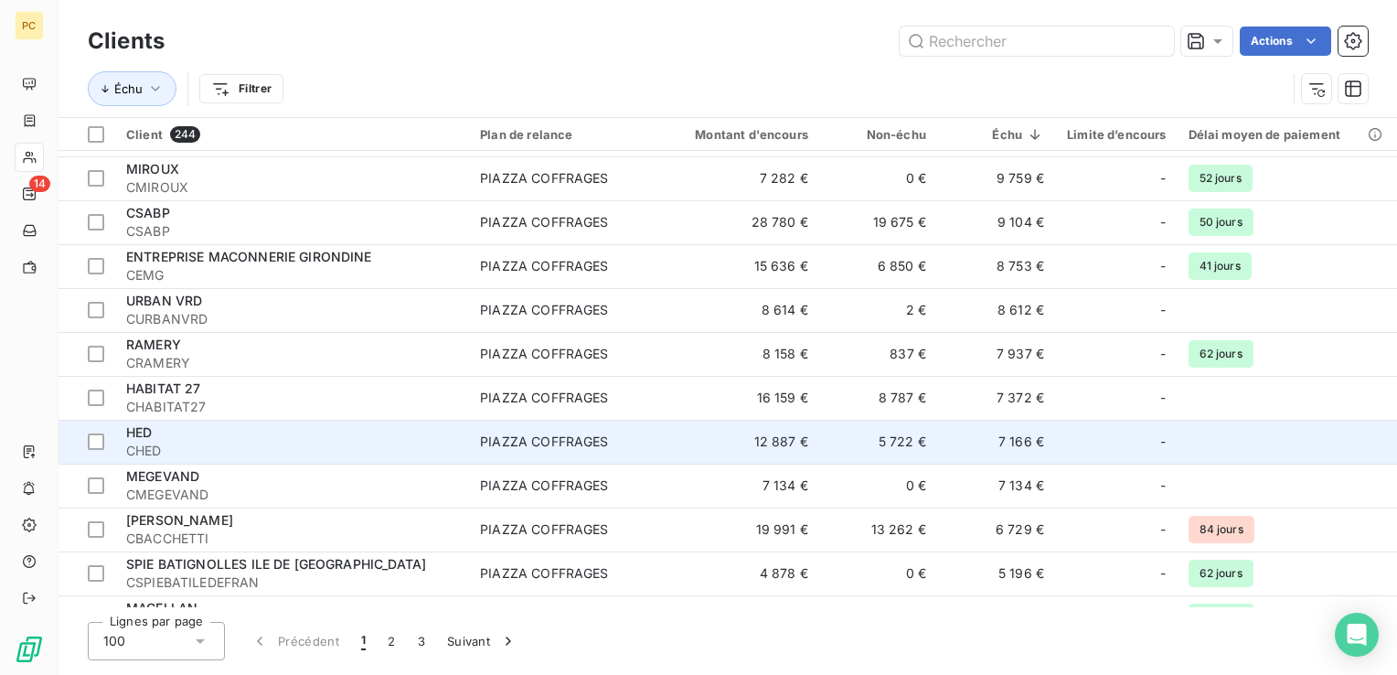
click at [369, 440] on div "HED" at bounding box center [292, 432] width 332 height 18
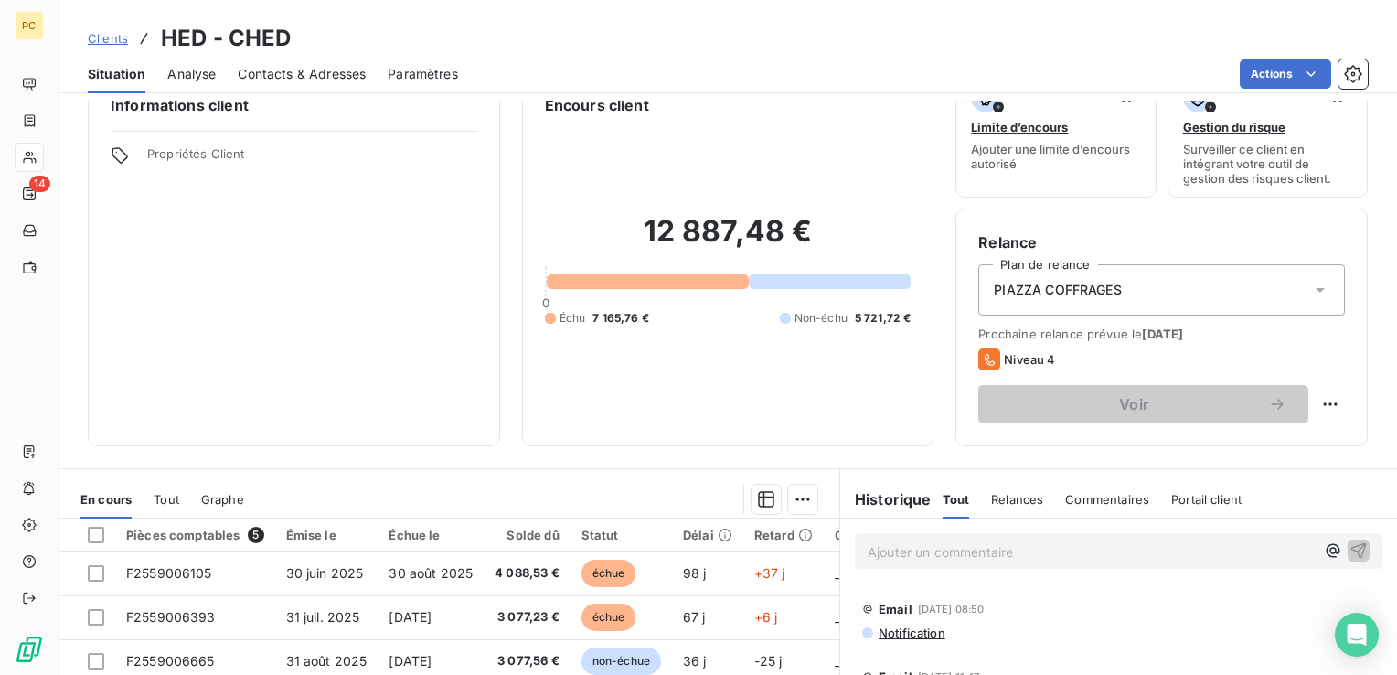
scroll to position [60, 0]
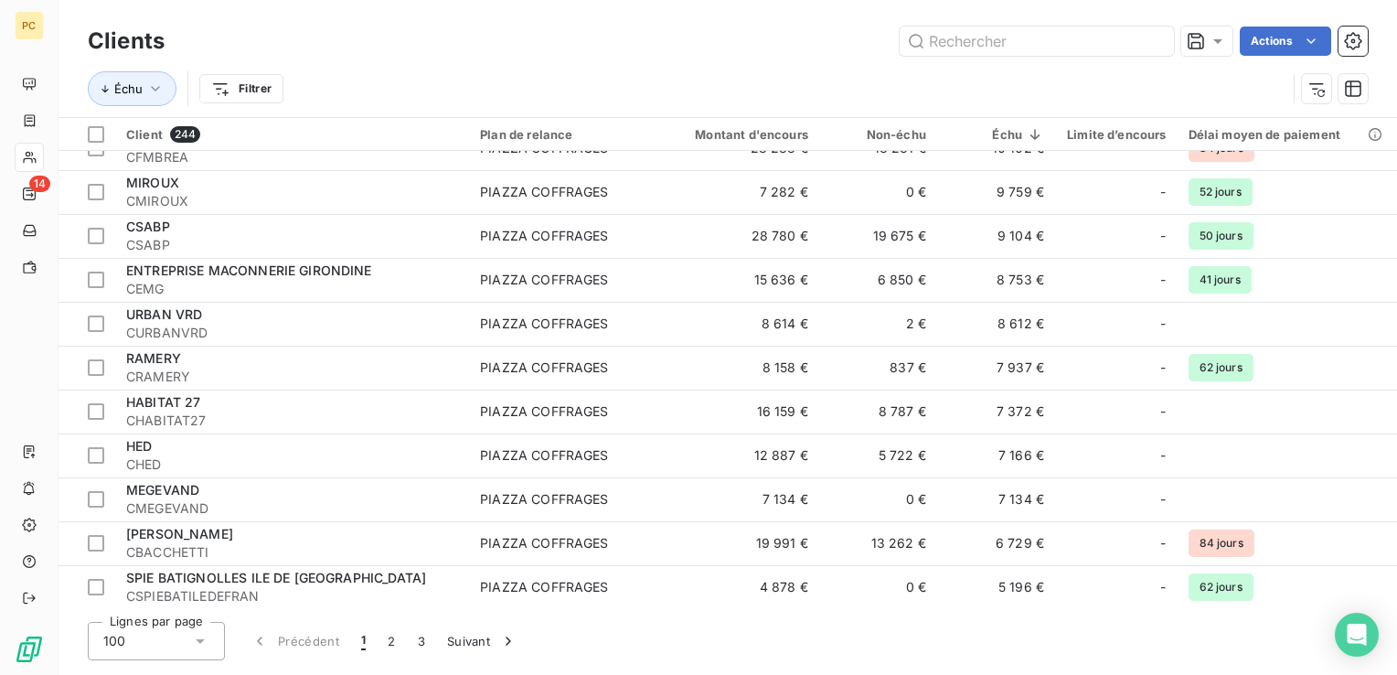
scroll to position [609, 0]
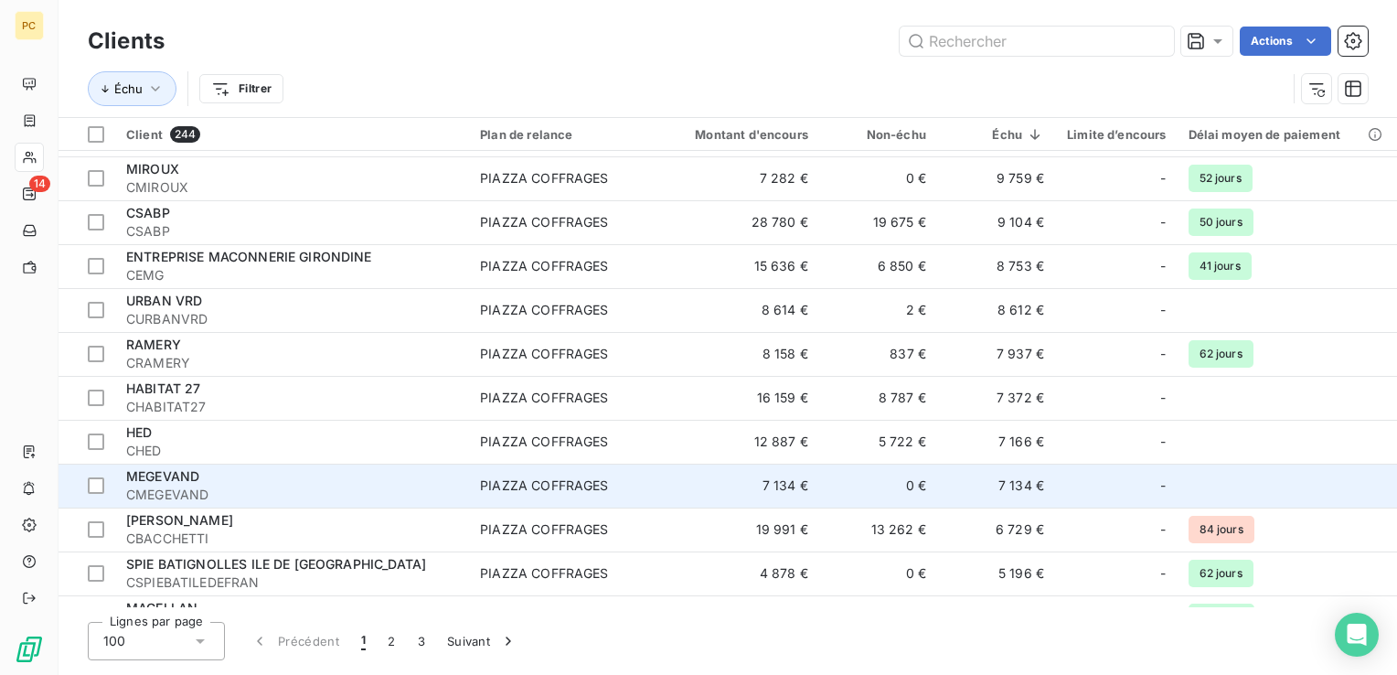
click at [282, 492] on span "CMEGEVAND" at bounding box center [292, 494] width 332 height 18
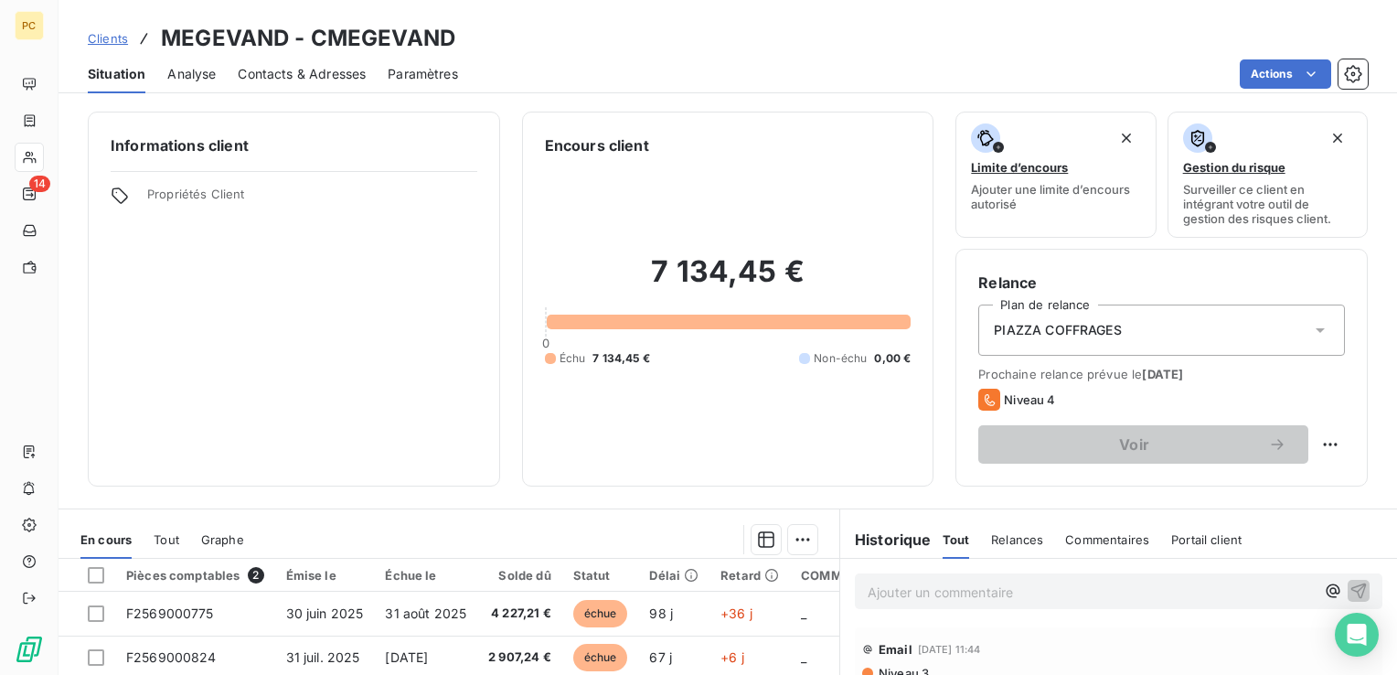
scroll to position [30, 0]
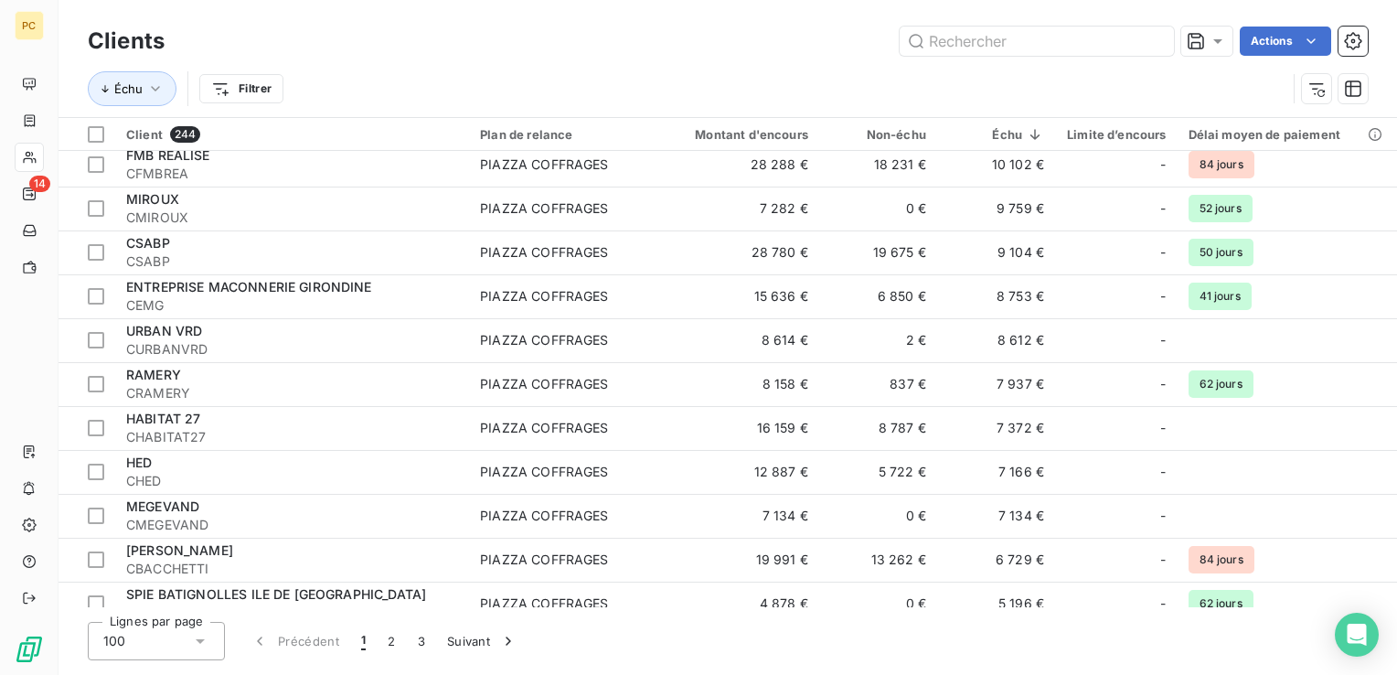
scroll to position [609, 0]
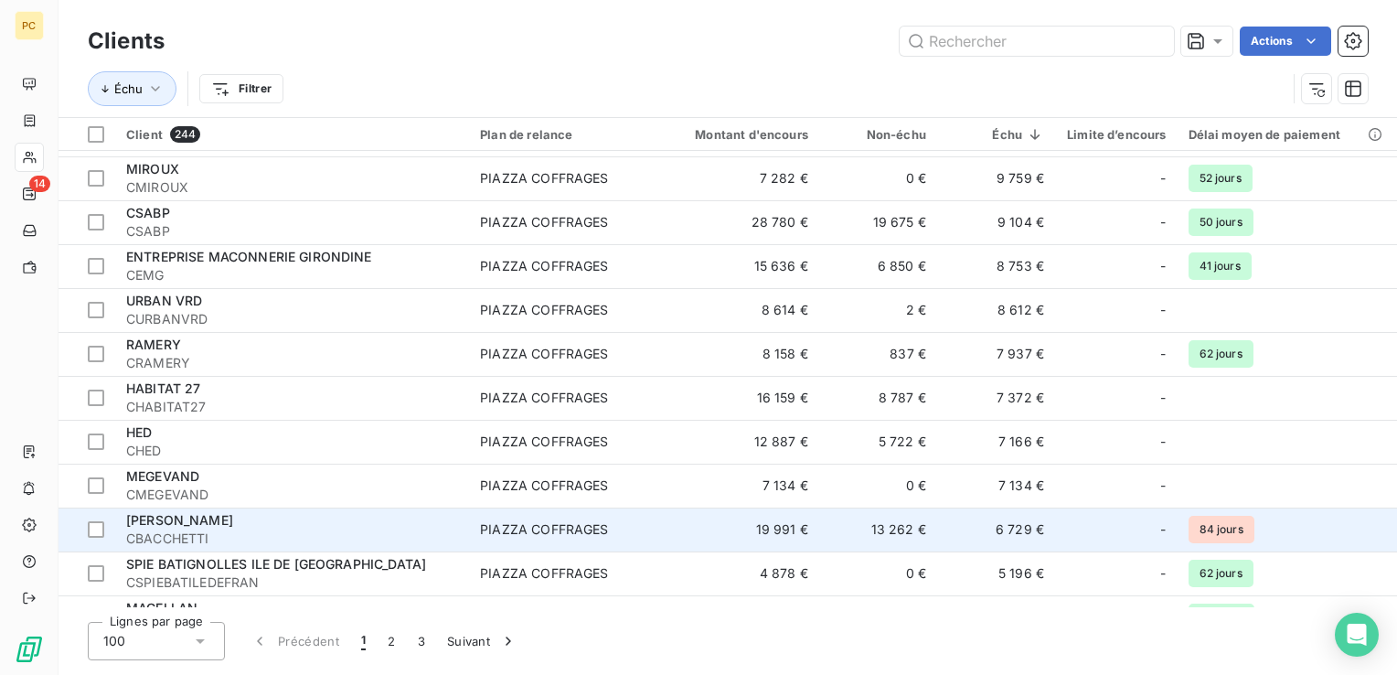
click at [1011, 530] on td "6 729 €" at bounding box center [996, 529] width 118 height 44
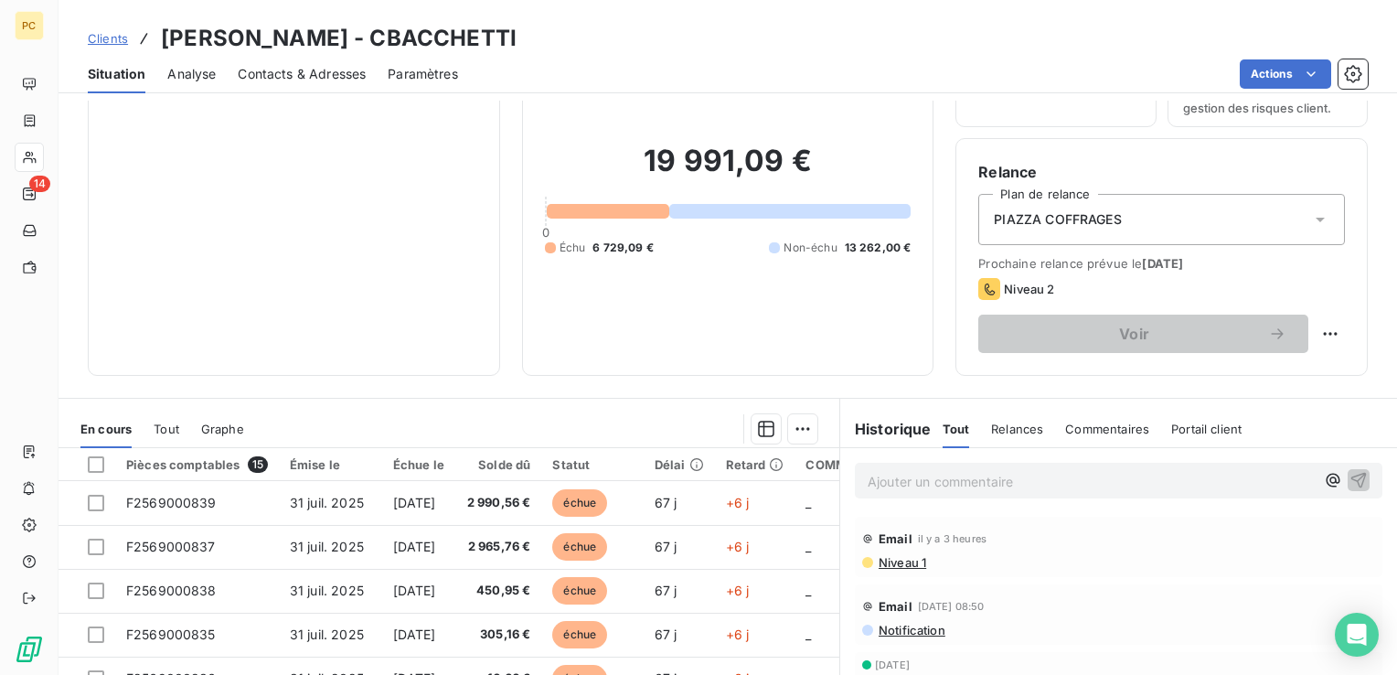
scroll to position [122, 0]
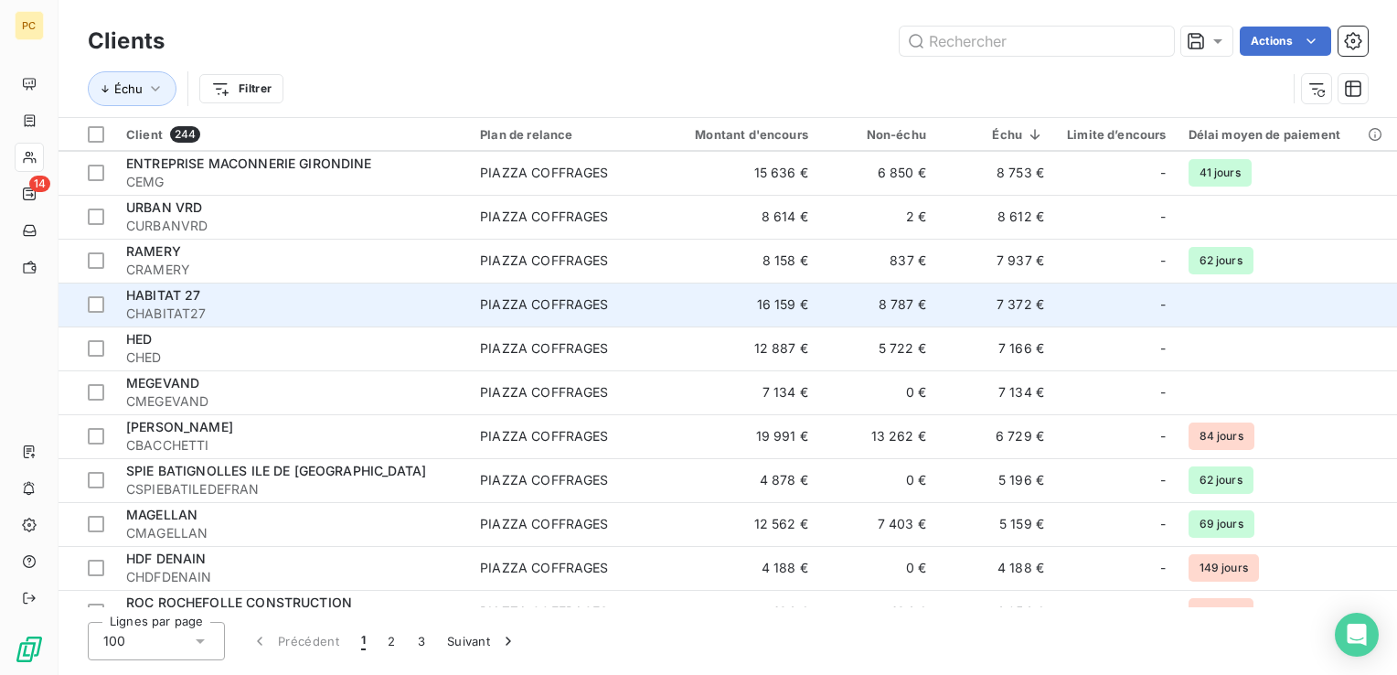
scroll to position [731, 0]
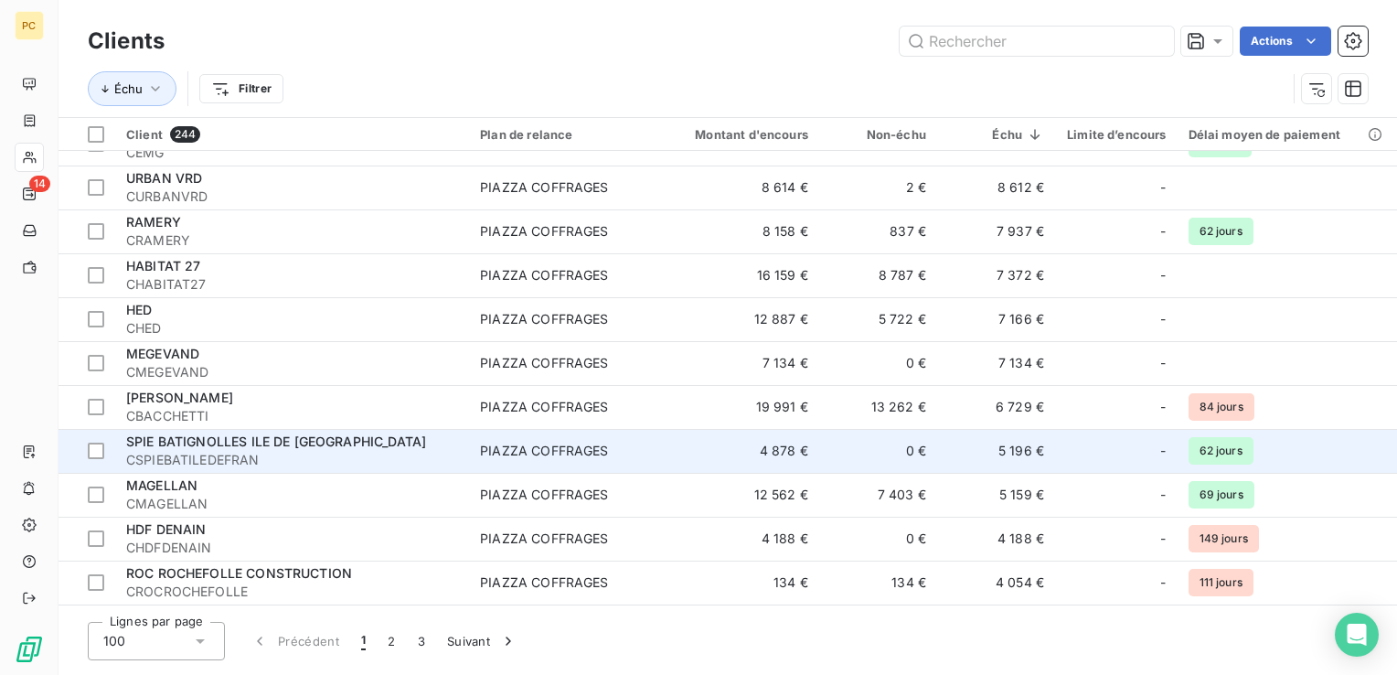
click at [998, 453] on td "5 196 €" at bounding box center [996, 451] width 118 height 44
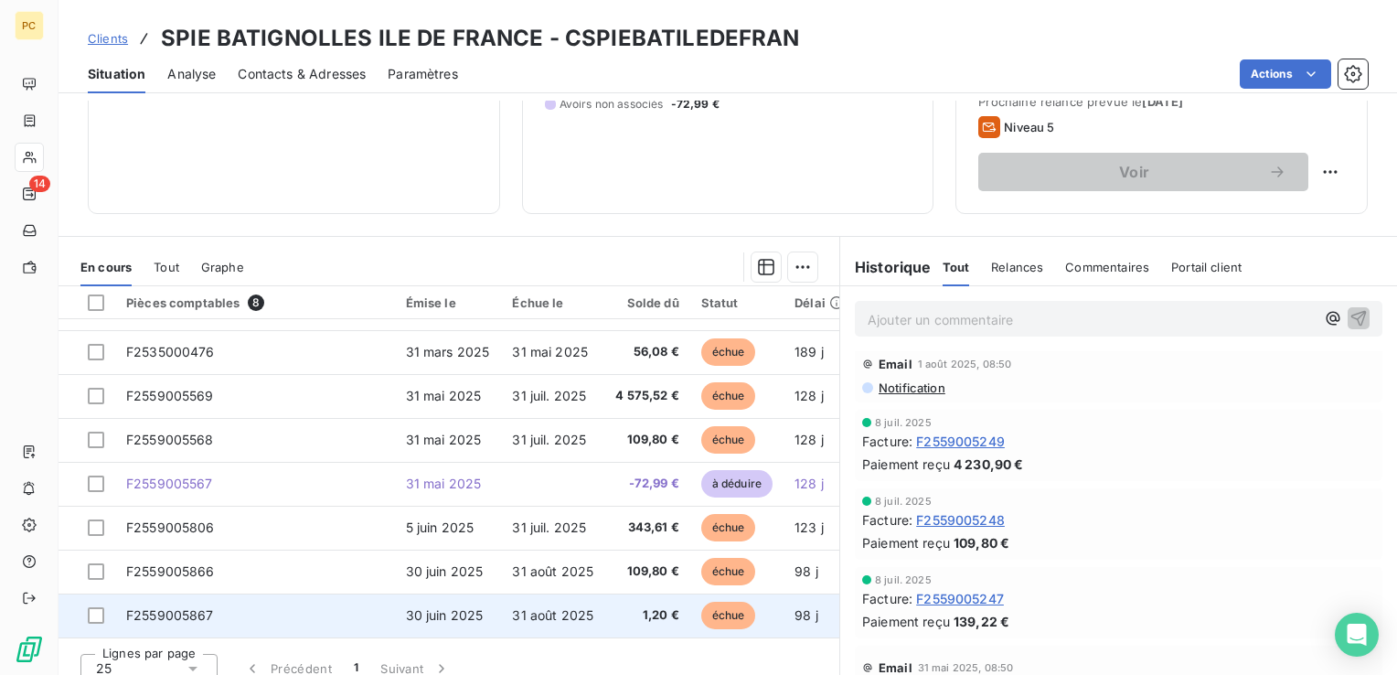
scroll to position [274, 0]
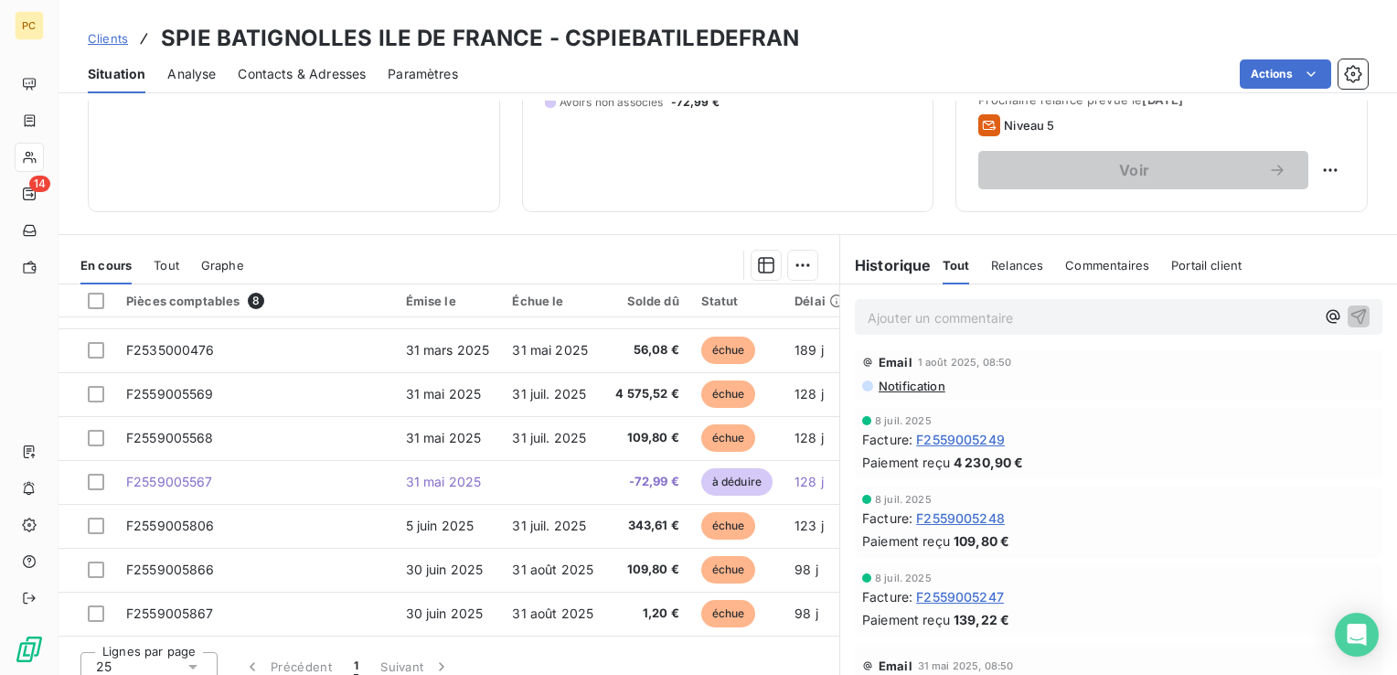
drag, startPoint x: 575, startPoint y: 634, endPoint x: 710, endPoint y: 634, distance: 135.3
click at [710, 634] on div "Pièces comptables 8 Émise le Échue le Solde dû Statut Délai Retard COMMERCIAL D…" at bounding box center [449, 487] width 781 height 407
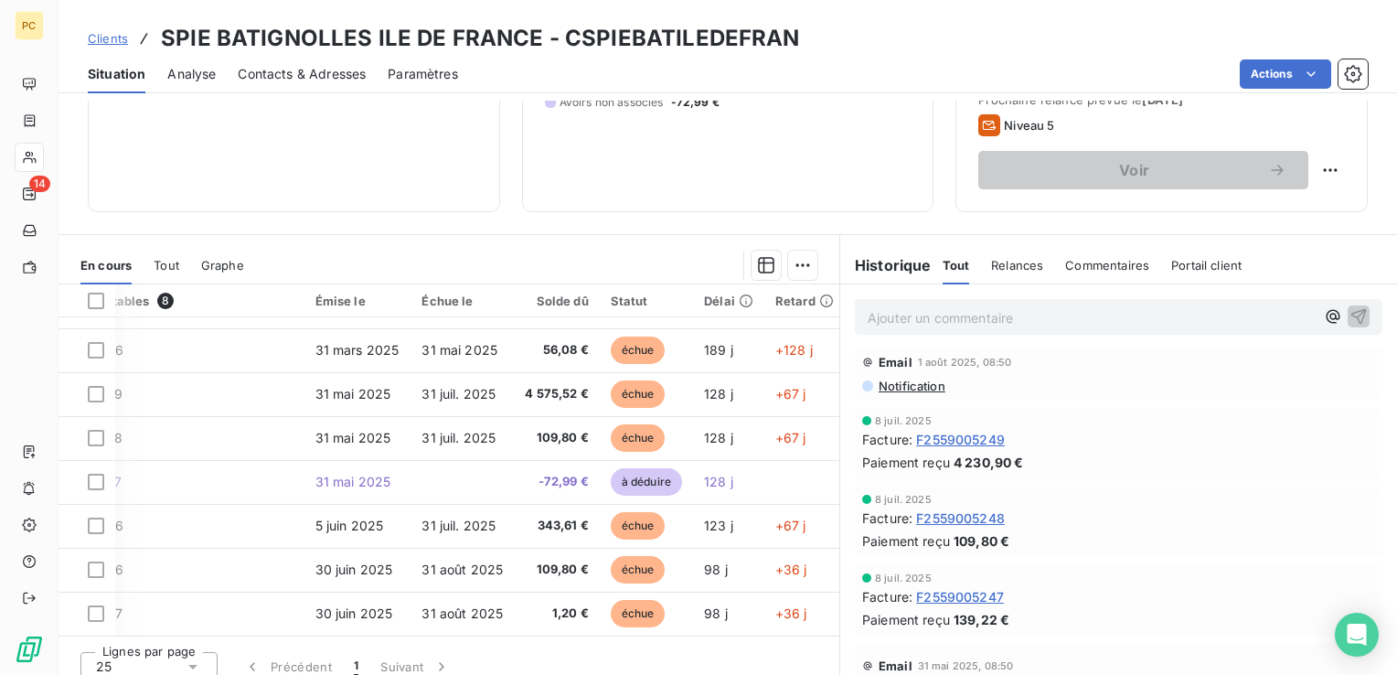
scroll to position [39, 20]
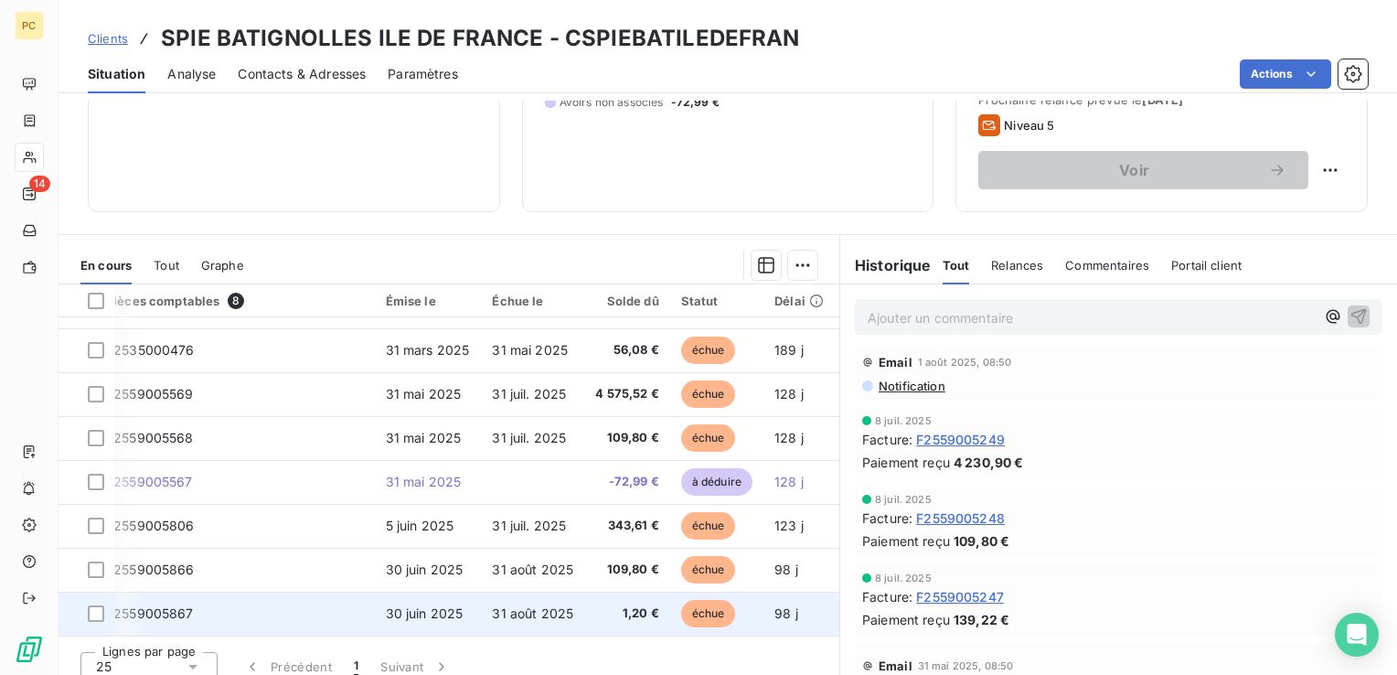
click at [580, 593] on td "31 août 2025" at bounding box center [532, 613] width 103 height 44
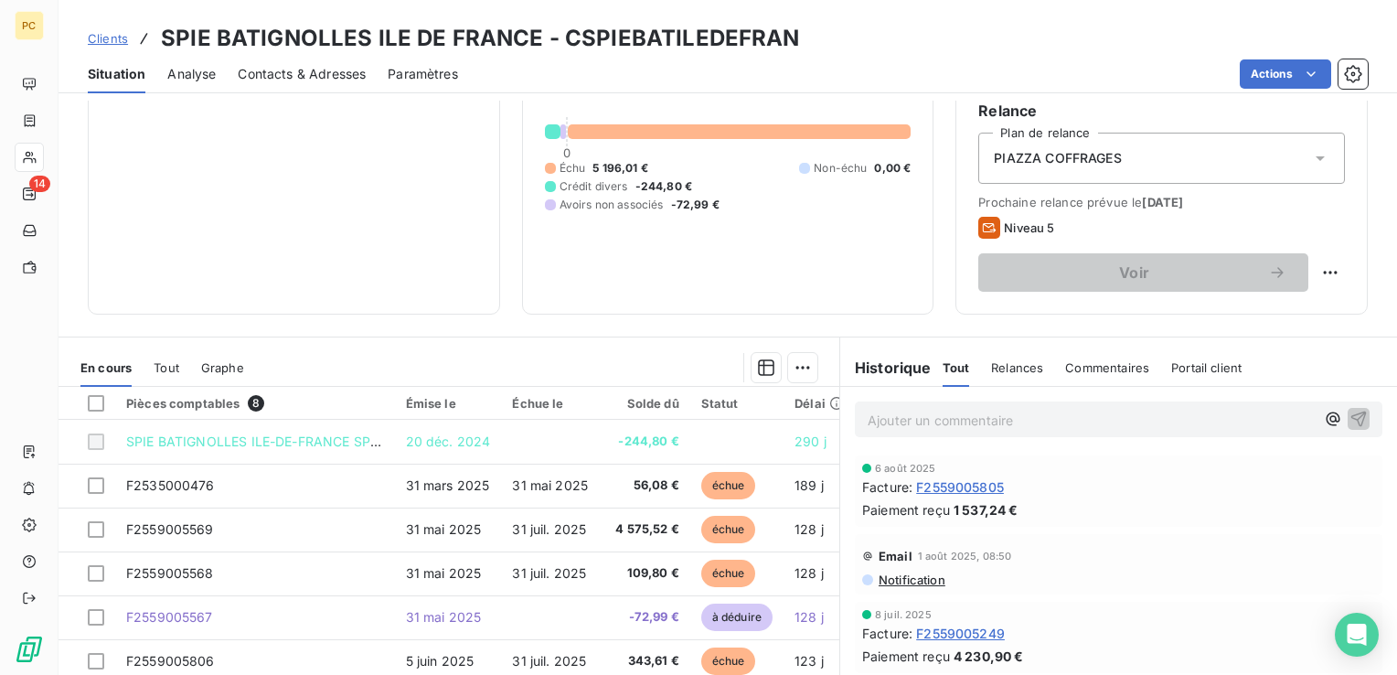
scroll to position [183, 0]
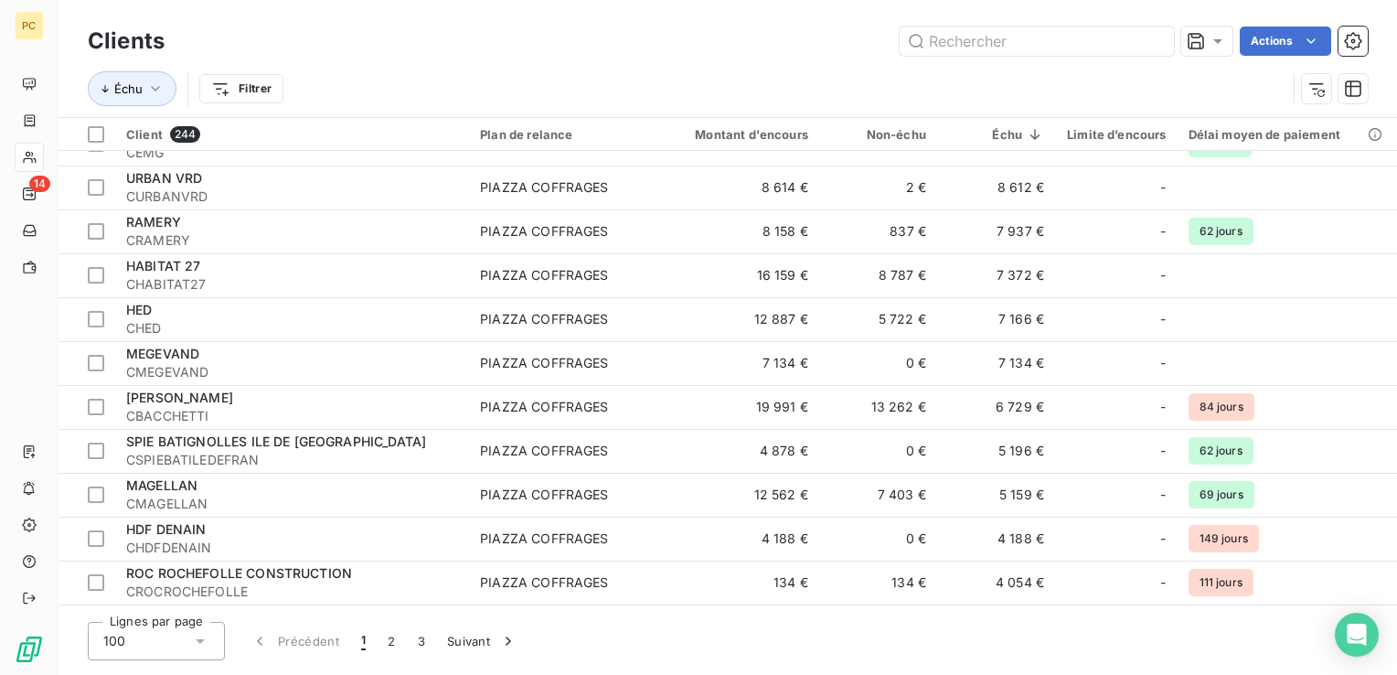
scroll to position [762, 0]
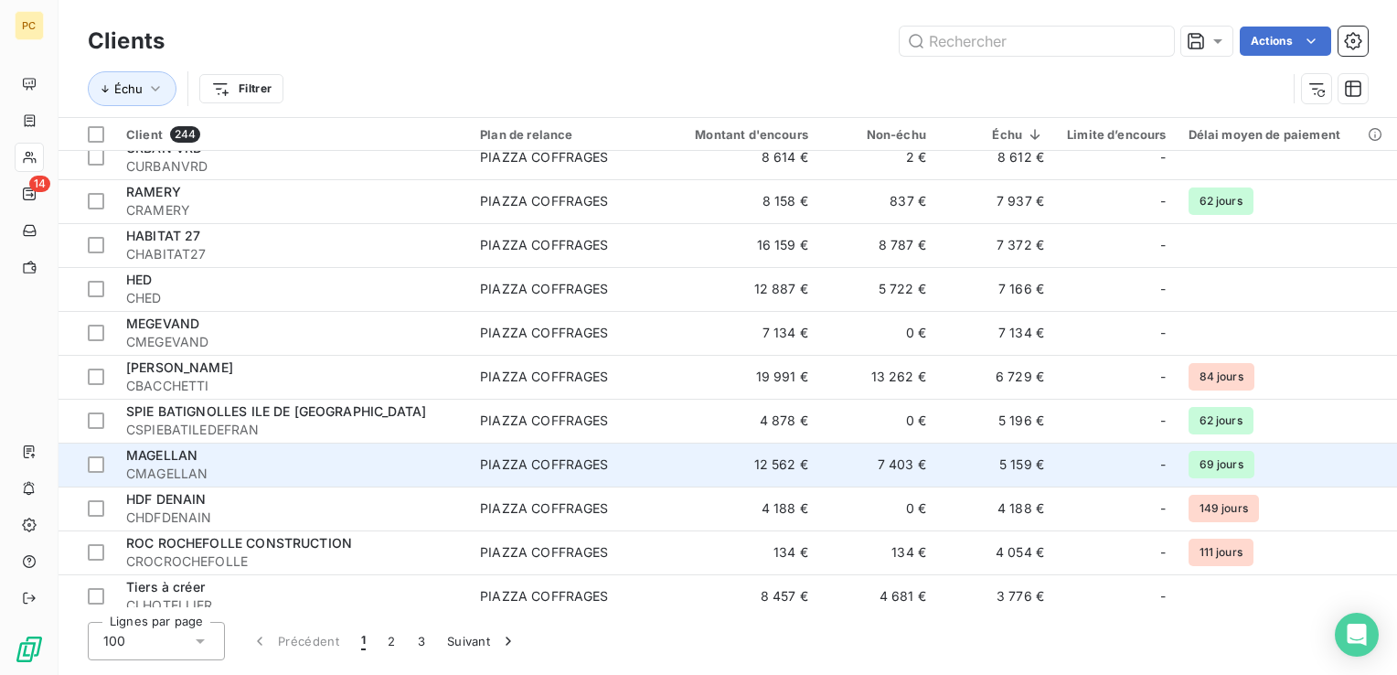
click at [1020, 465] on td "5 159 €" at bounding box center [996, 464] width 118 height 44
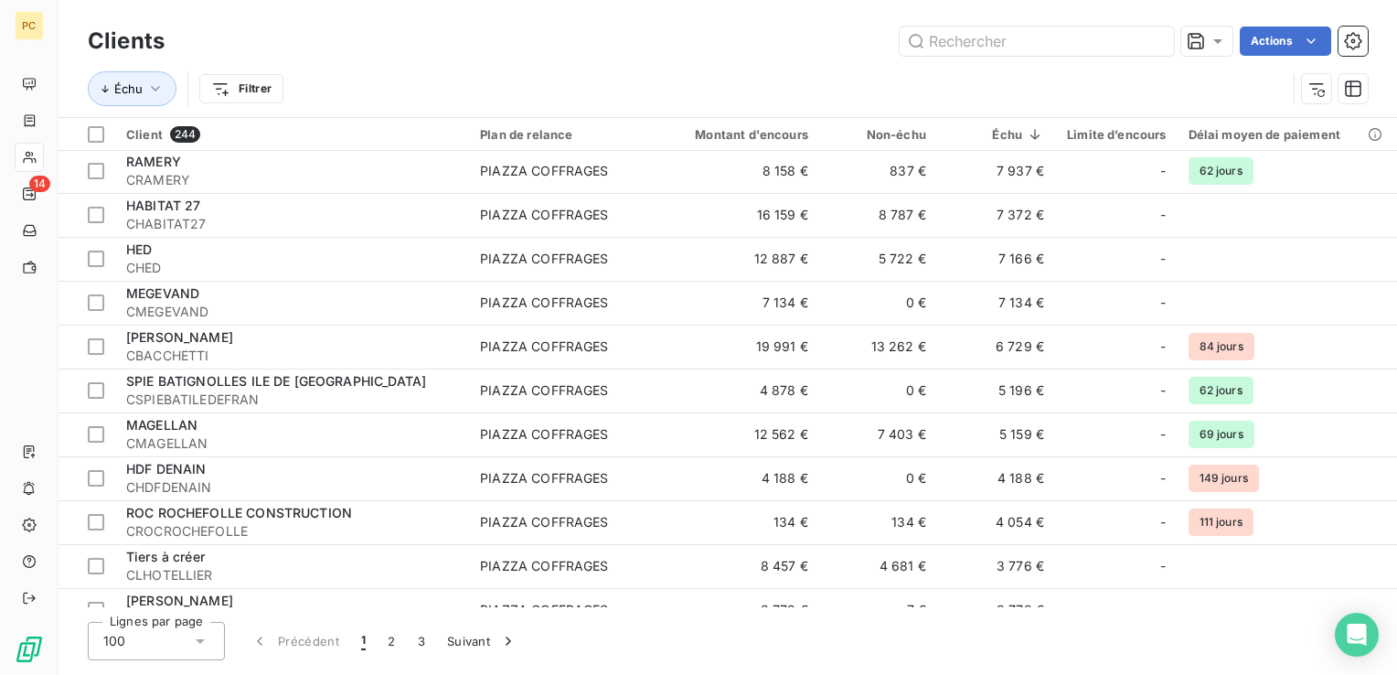
scroll to position [823, 0]
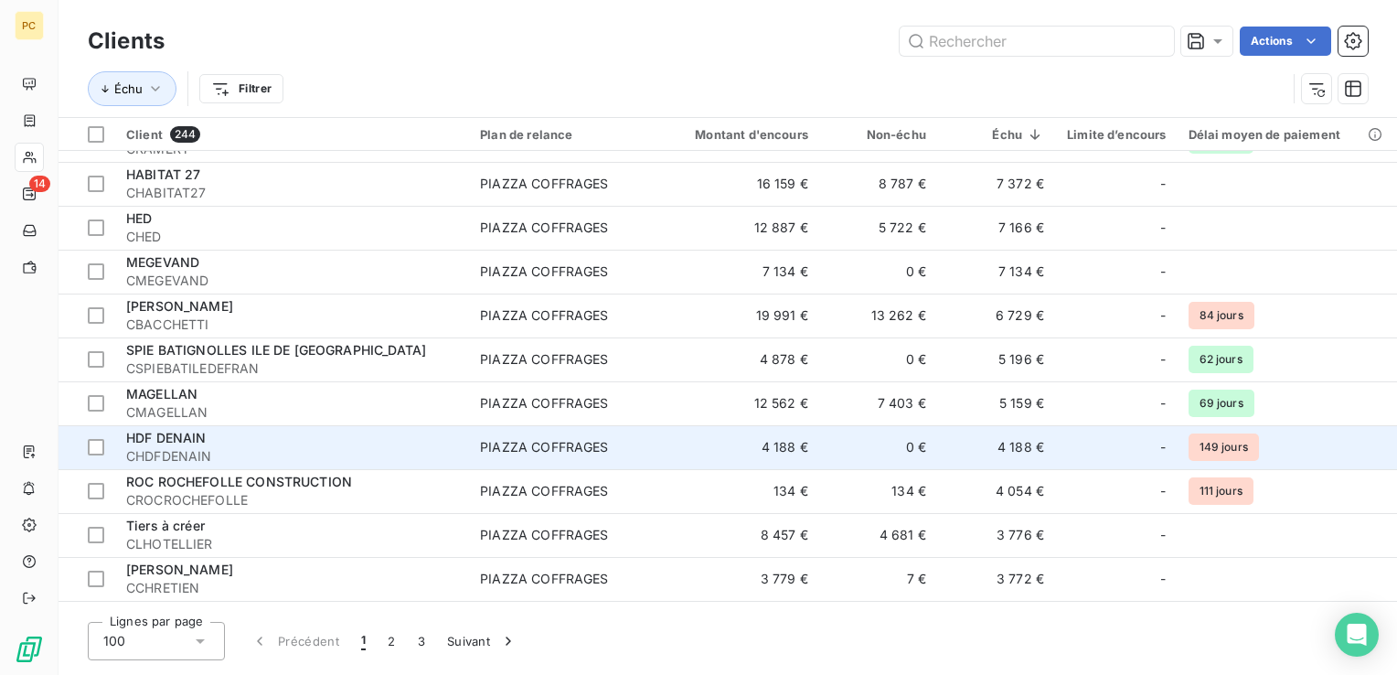
click at [1025, 453] on td "4 188 €" at bounding box center [996, 447] width 118 height 44
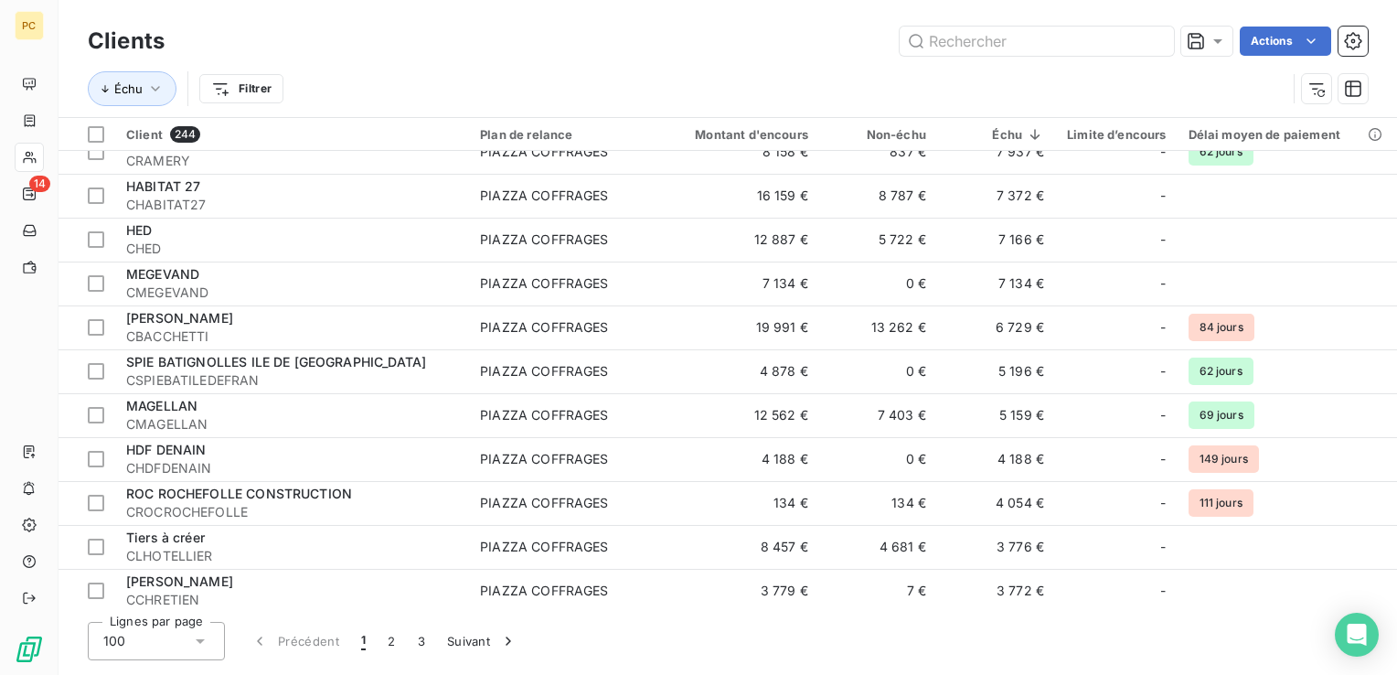
scroll to position [823, 0]
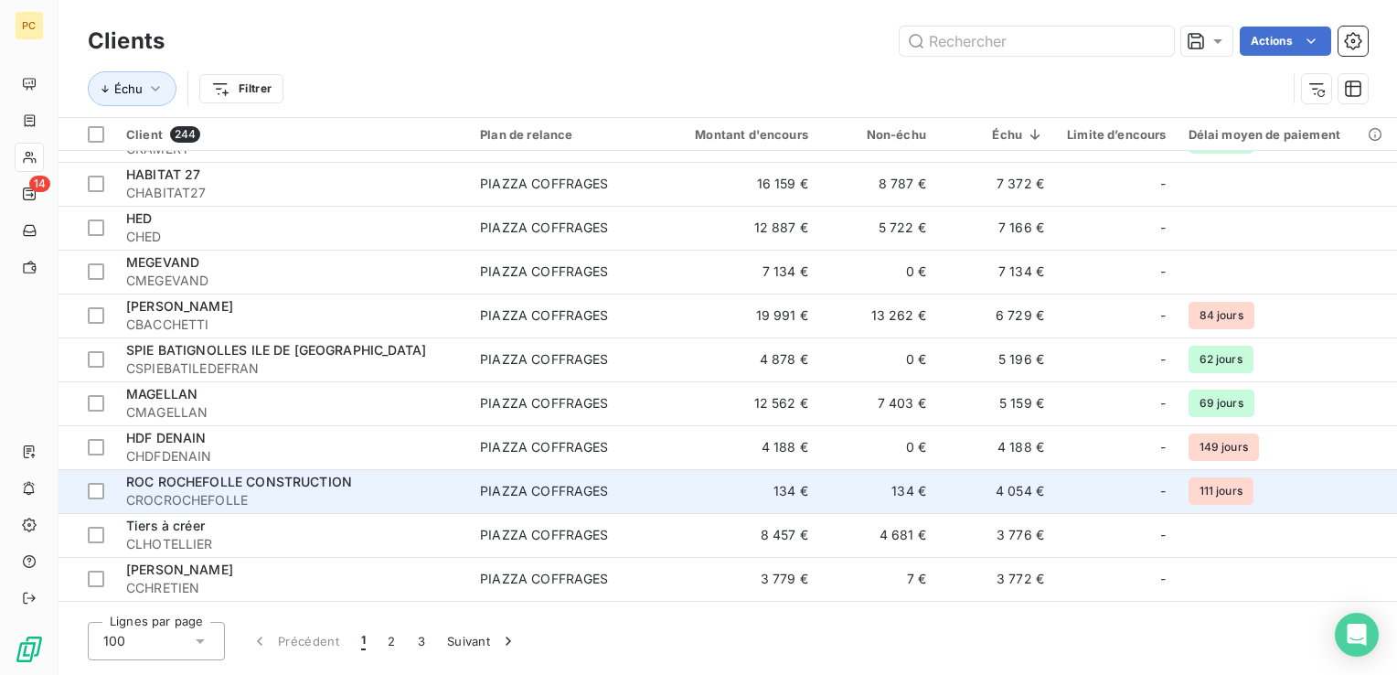
click at [1003, 485] on td "4 054 €" at bounding box center [996, 491] width 118 height 44
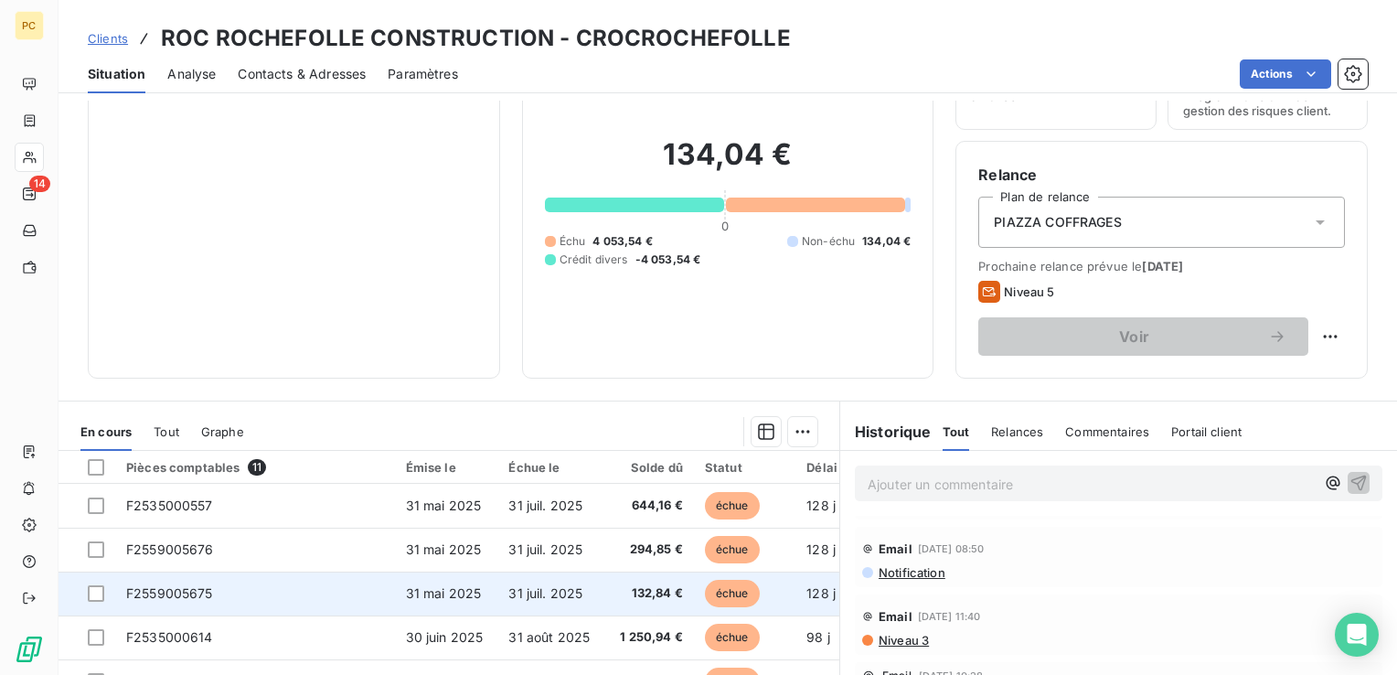
scroll to position [91, 0]
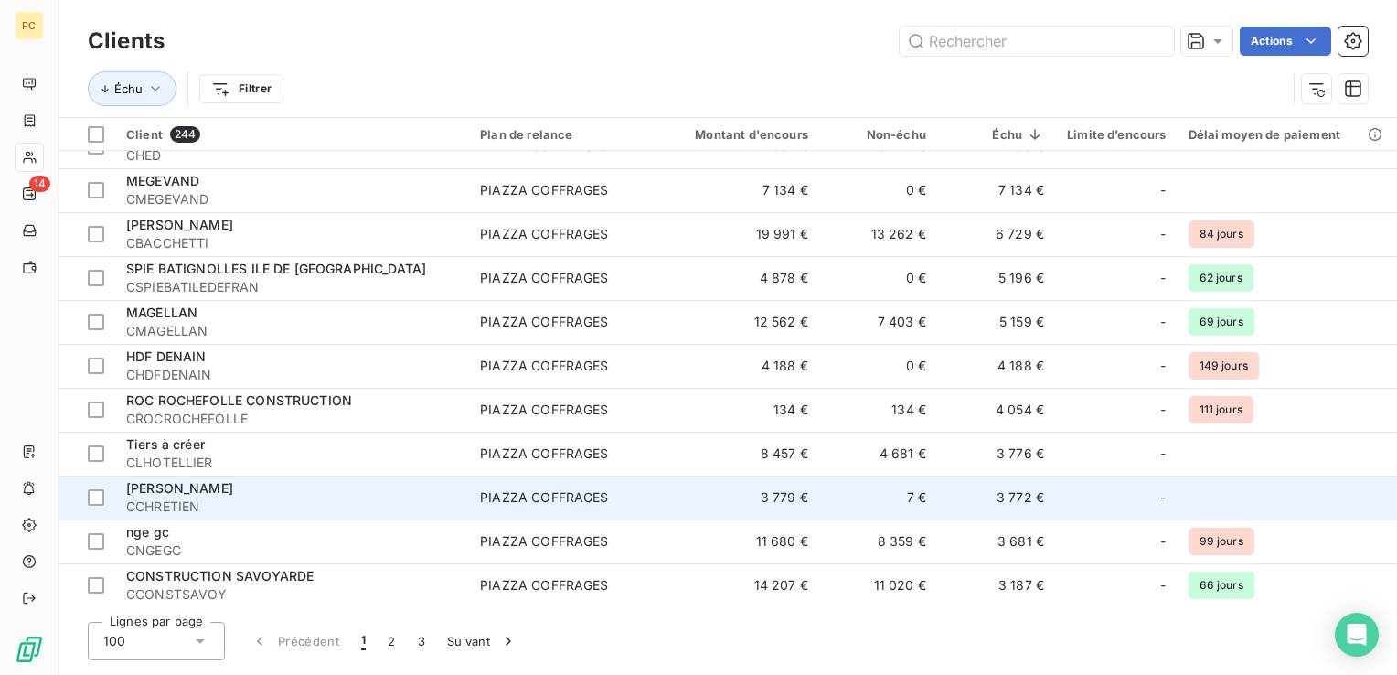
scroll to position [914, 0]
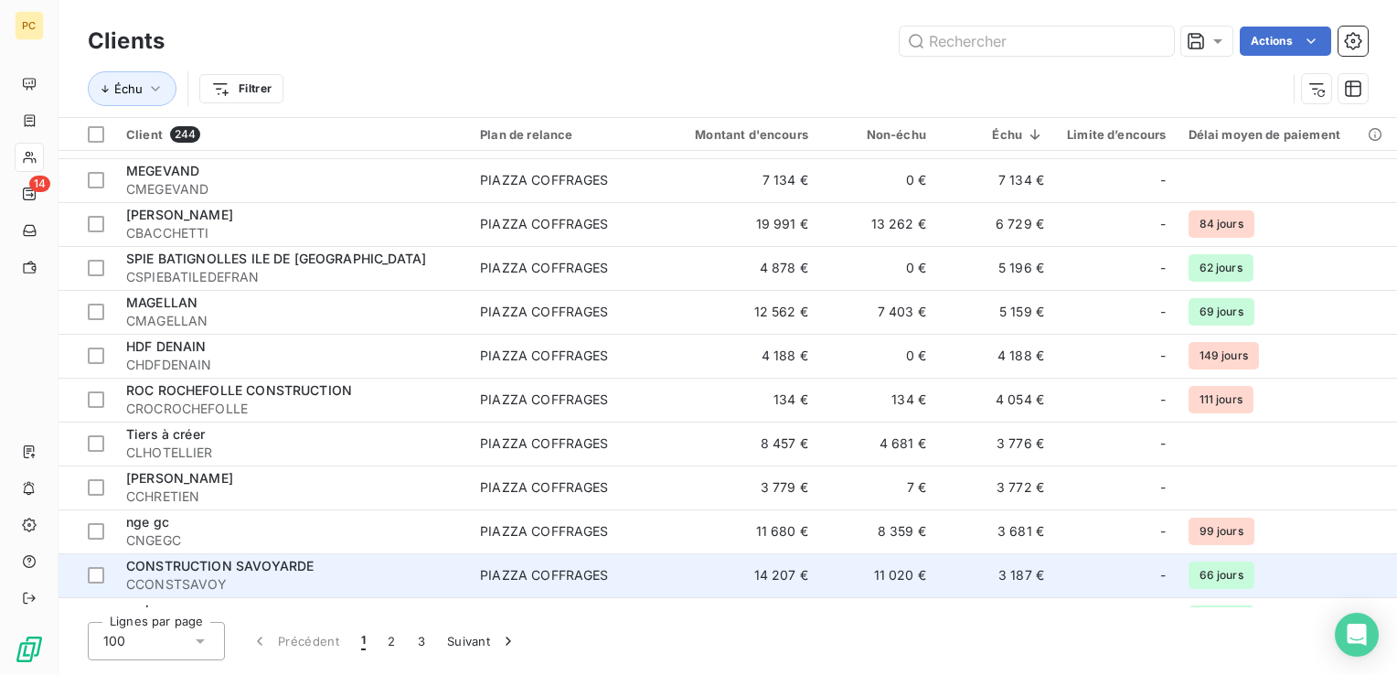
click at [1027, 571] on td "3 187 €" at bounding box center [996, 575] width 118 height 44
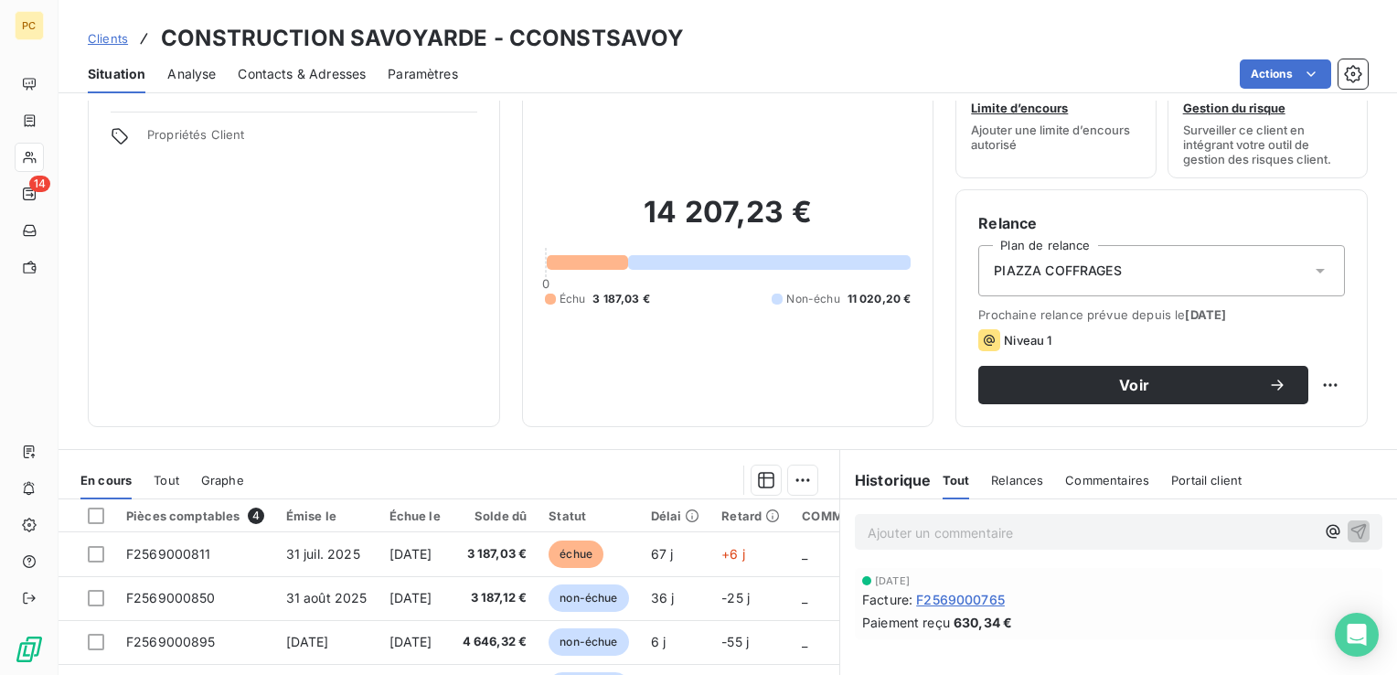
scroll to position [60, 0]
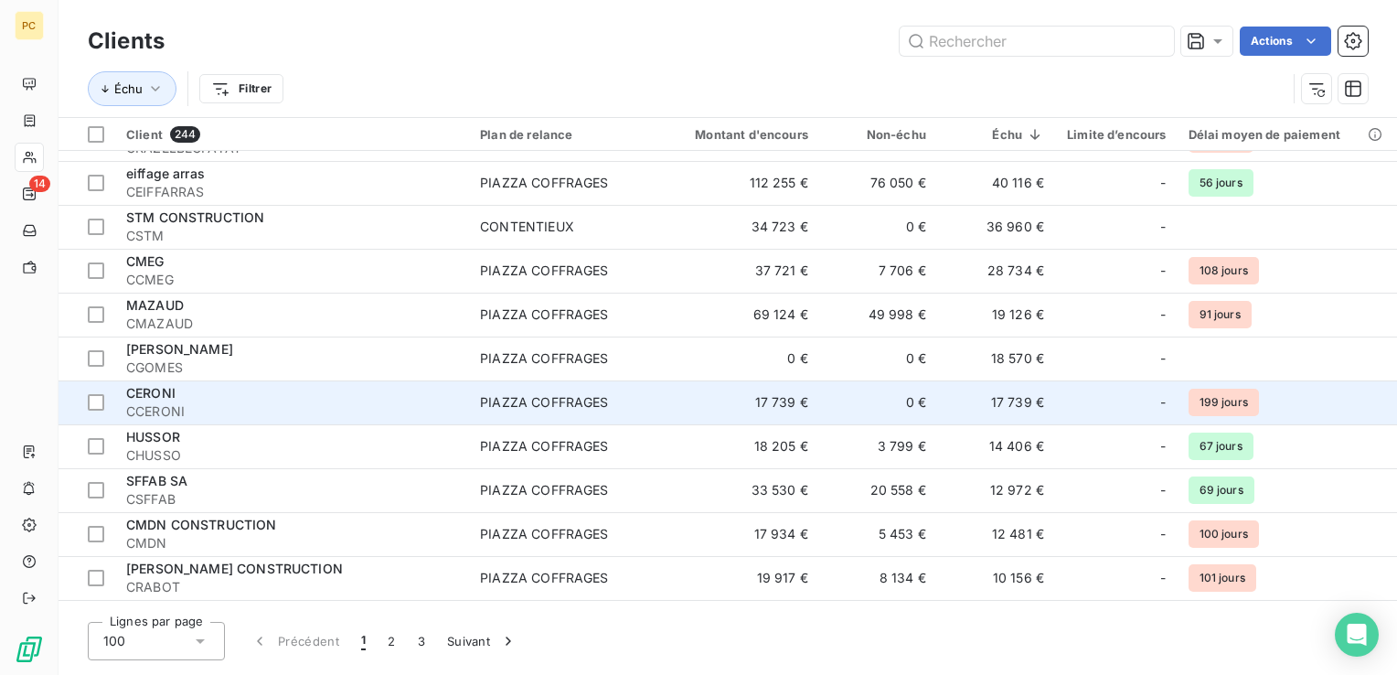
scroll to position [152, 0]
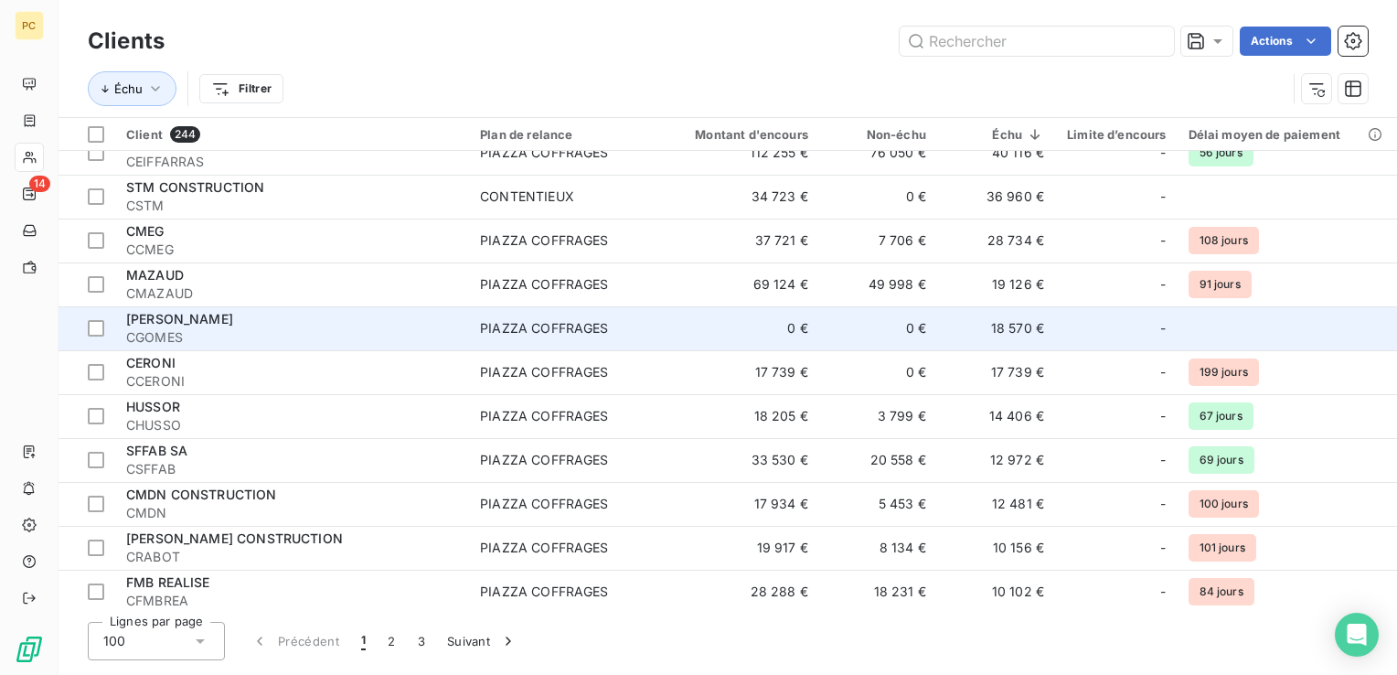
click at [1011, 330] on td "18 570 €" at bounding box center [996, 328] width 118 height 44
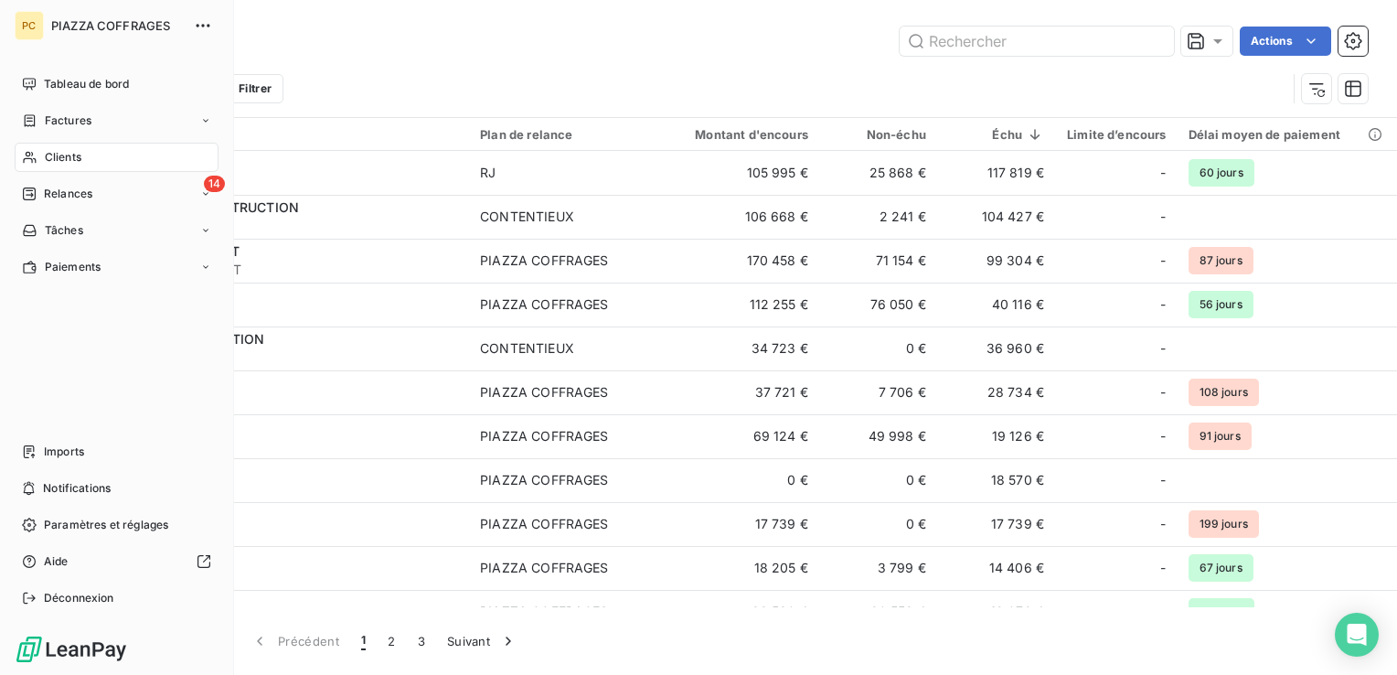
click at [81, 151] on div "Clients" at bounding box center [117, 157] width 204 height 29
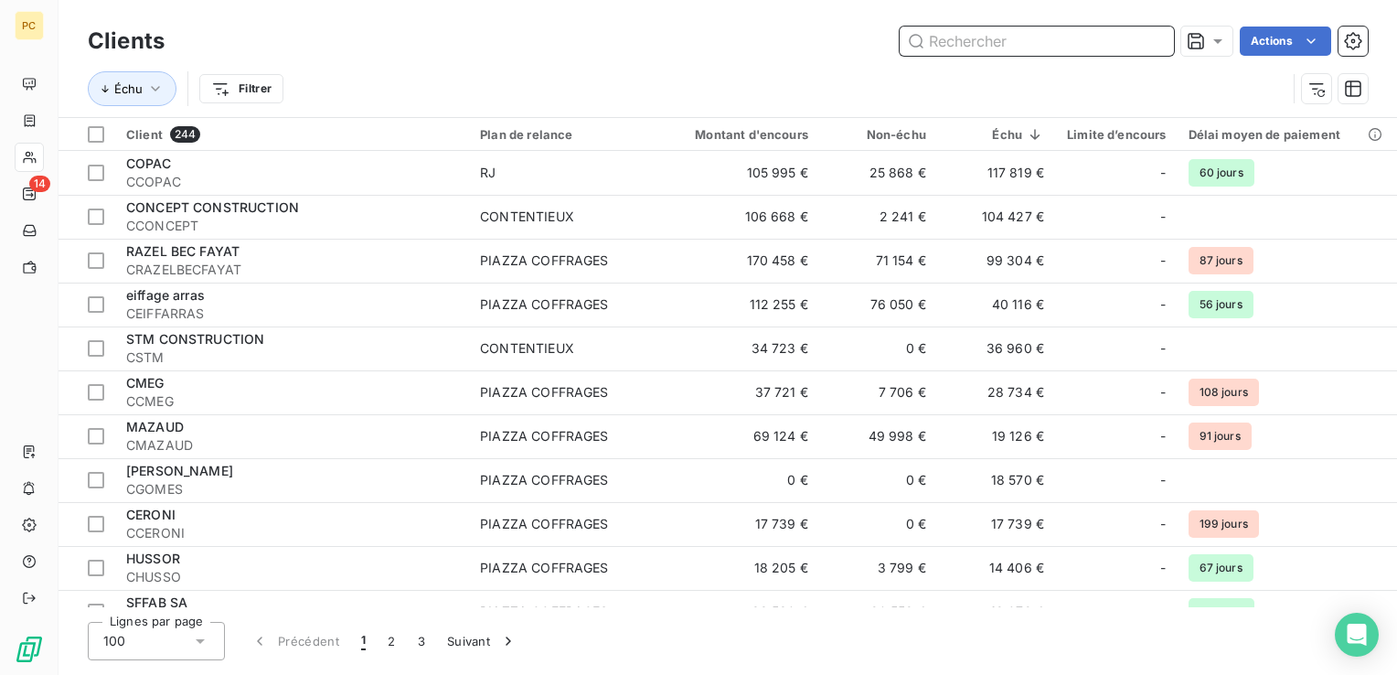
click at [970, 47] on input "text" at bounding box center [1037, 41] width 274 height 29
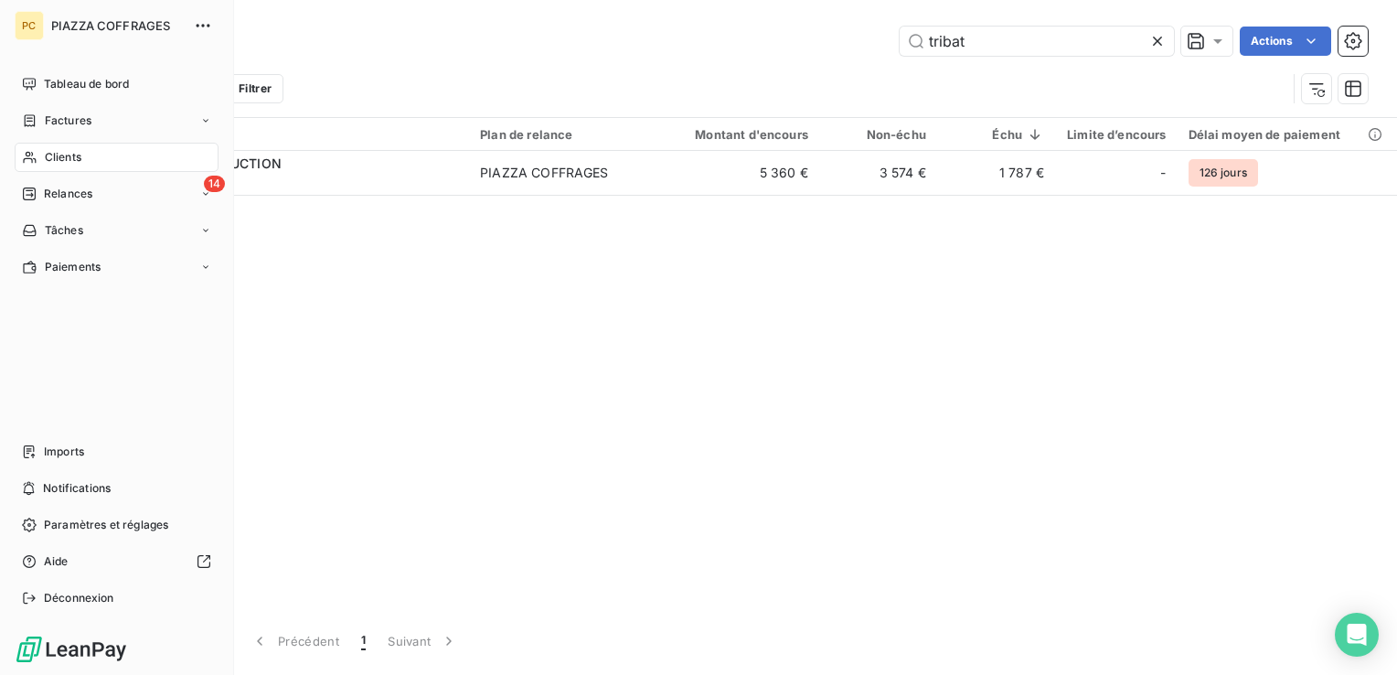
click at [45, 158] on span "Clients" at bounding box center [63, 157] width 37 height 16
click at [49, 154] on span "Clients" at bounding box center [63, 157] width 37 height 16
click at [59, 155] on span "Clients" at bounding box center [63, 157] width 37 height 16
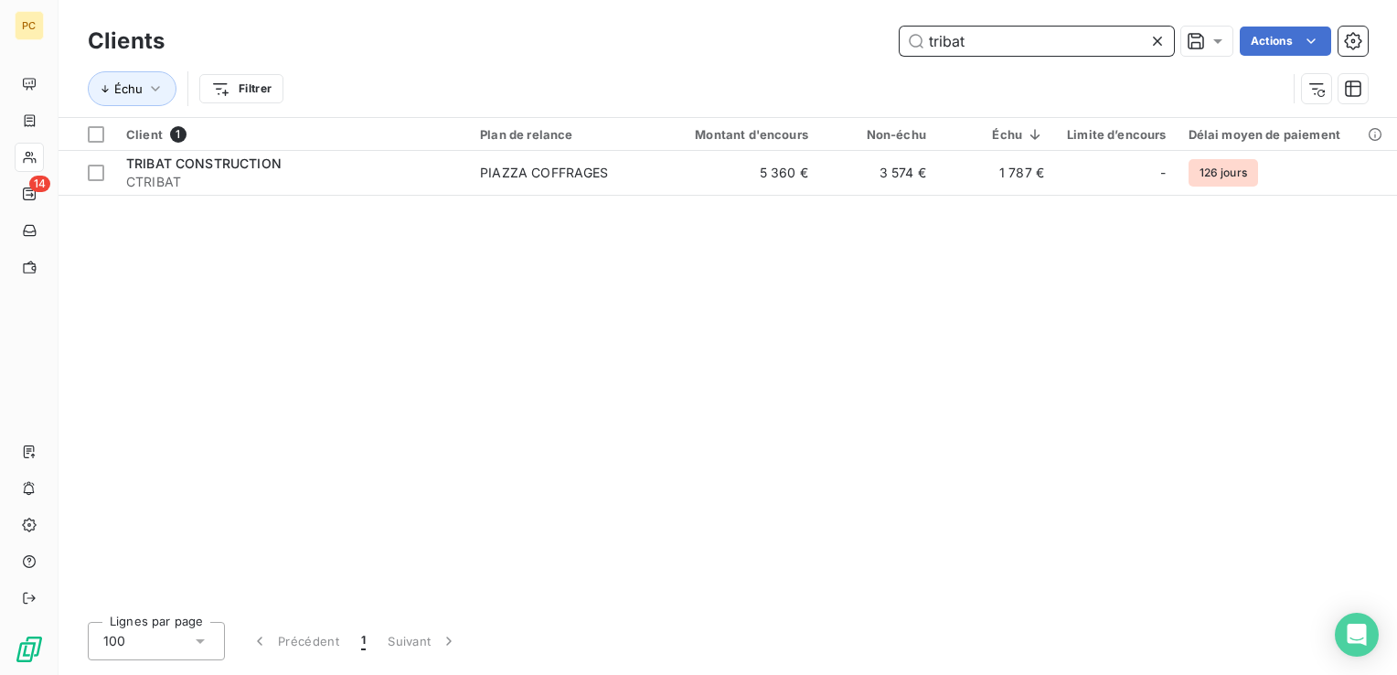
click at [985, 49] on input "tribat" at bounding box center [1037, 41] width 274 height 29
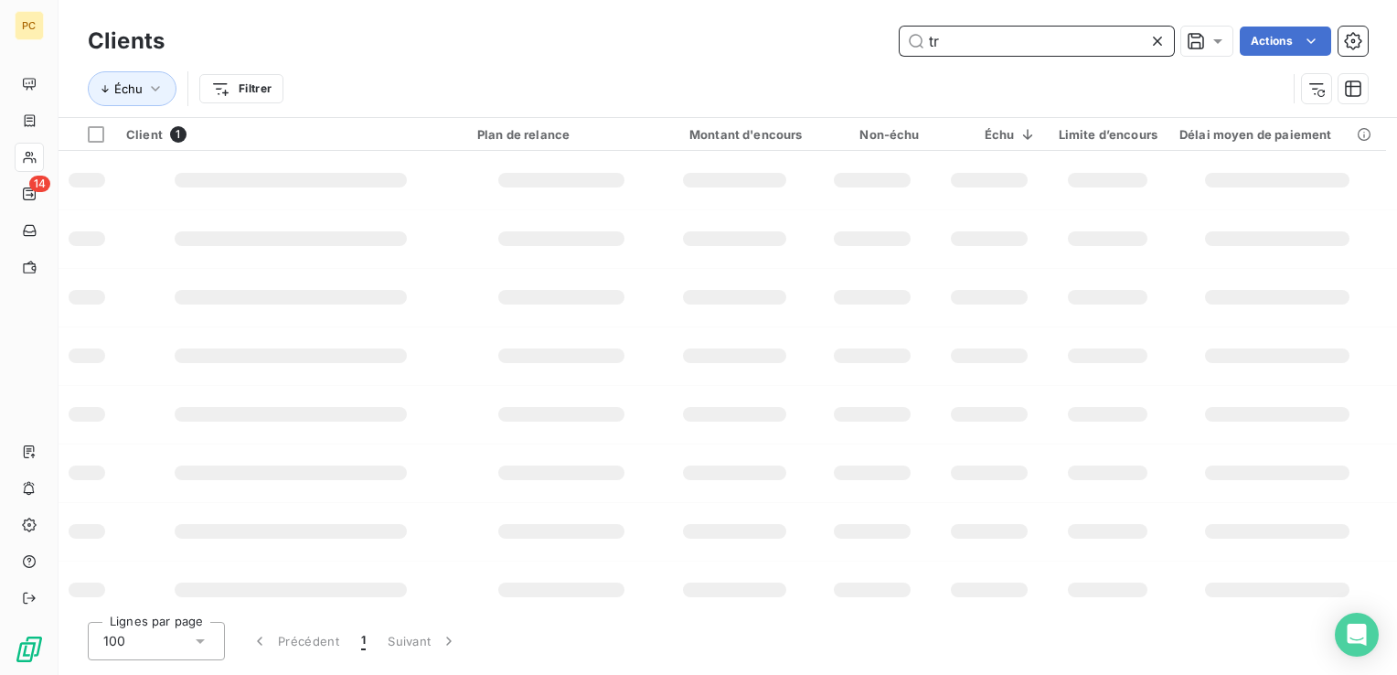
type input "t"
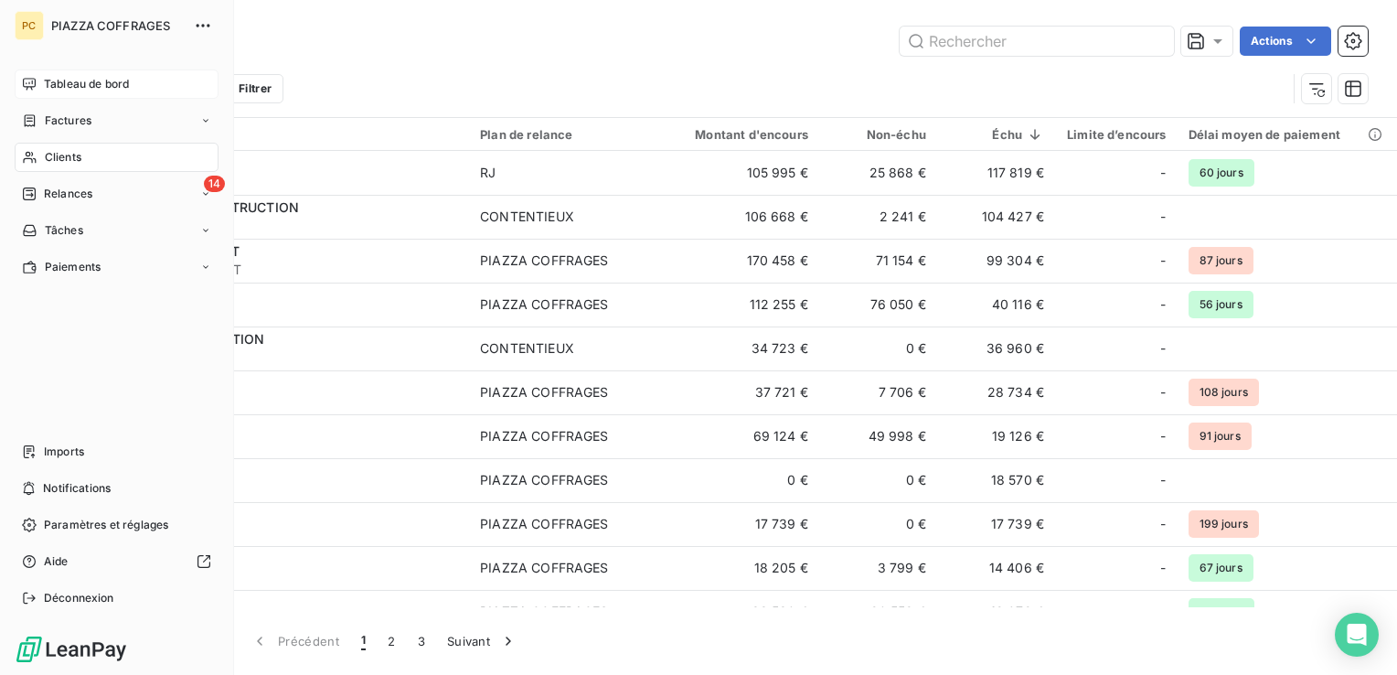
click at [61, 86] on span "Tableau de bord" at bounding box center [86, 84] width 85 height 16
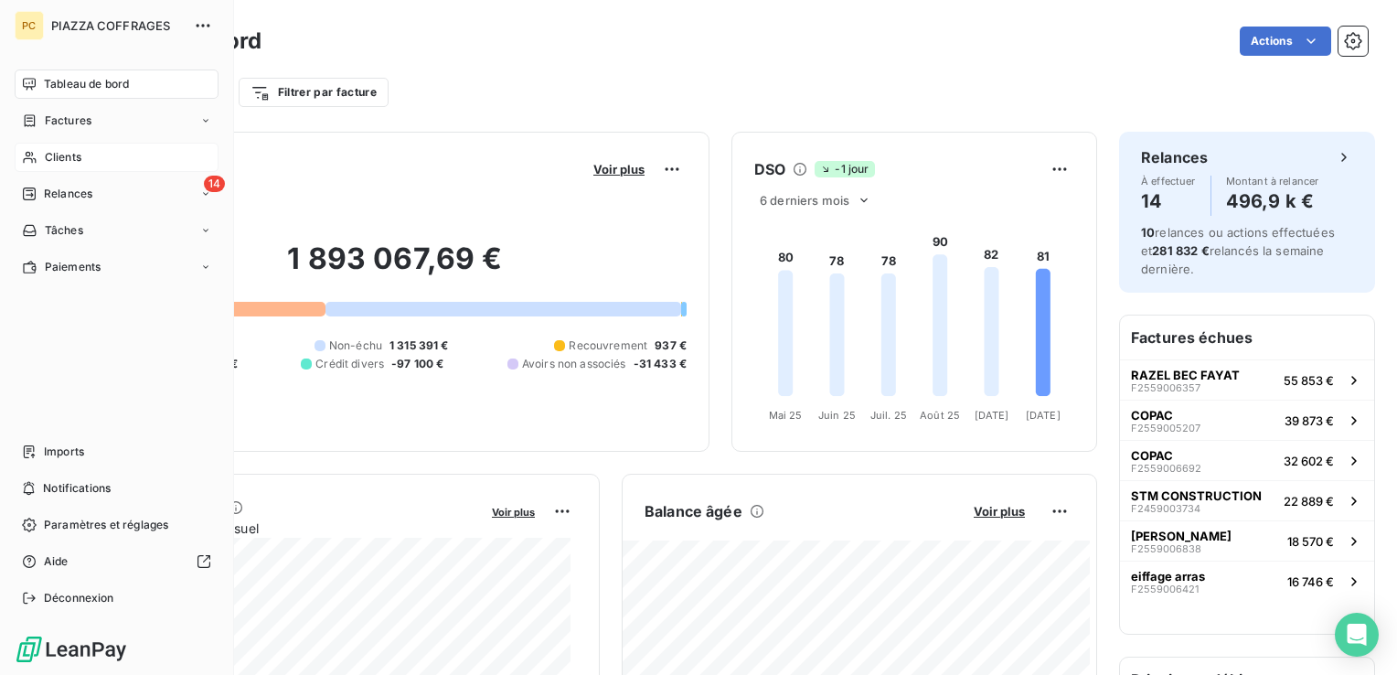
click at [63, 152] on span "Clients" at bounding box center [63, 157] width 37 height 16
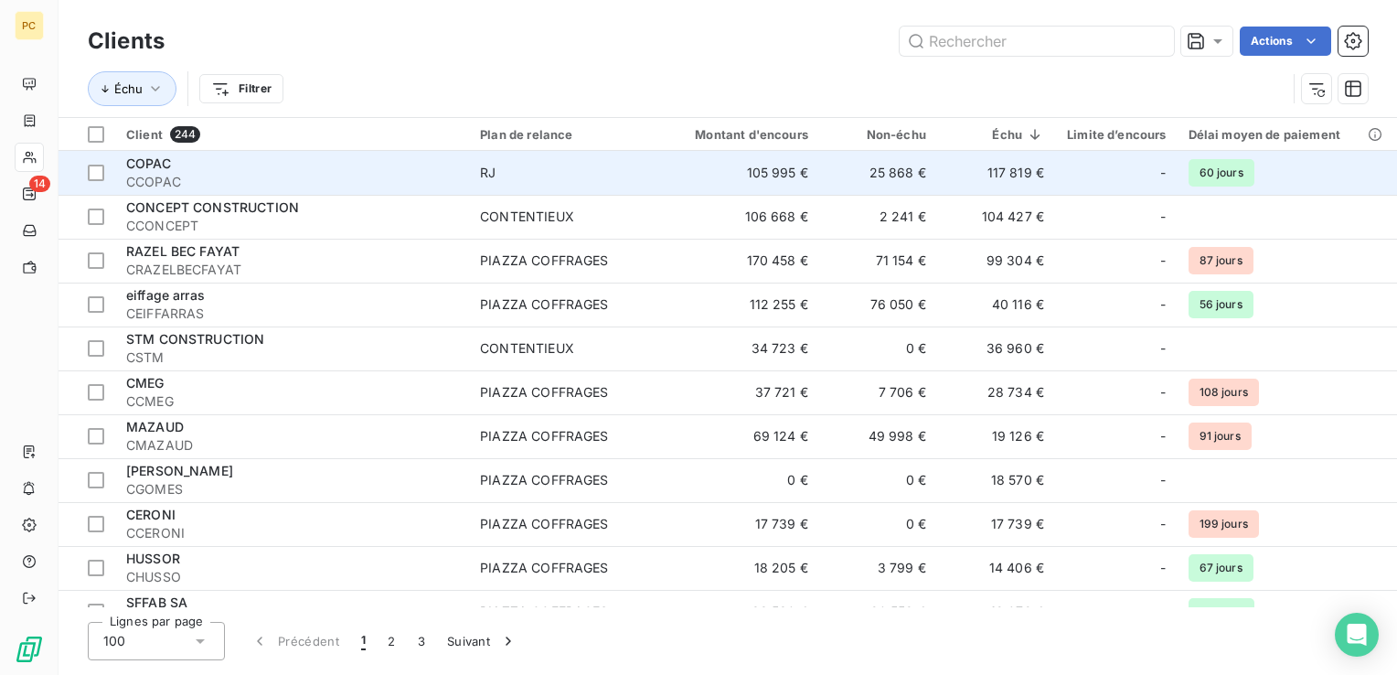
click at [366, 174] on span "CCOPAC" at bounding box center [292, 182] width 332 height 18
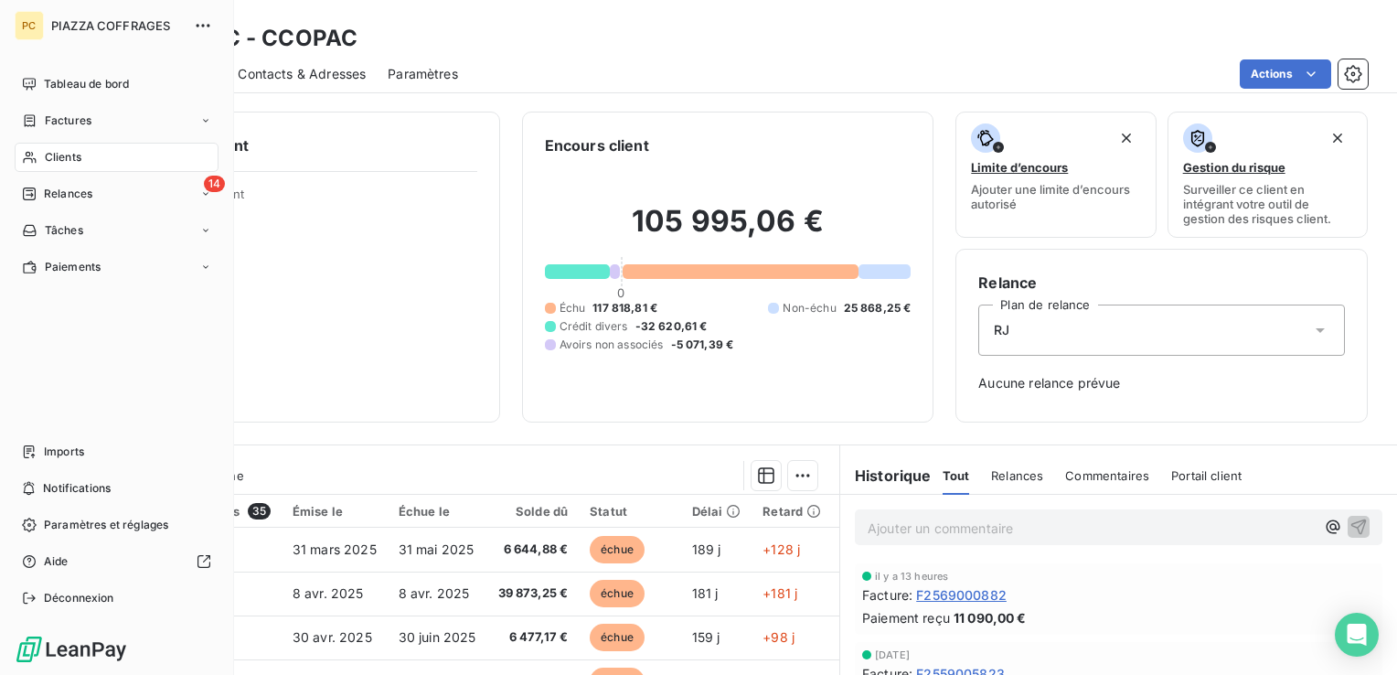
click at [52, 157] on span "Clients" at bounding box center [63, 157] width 37 height 16
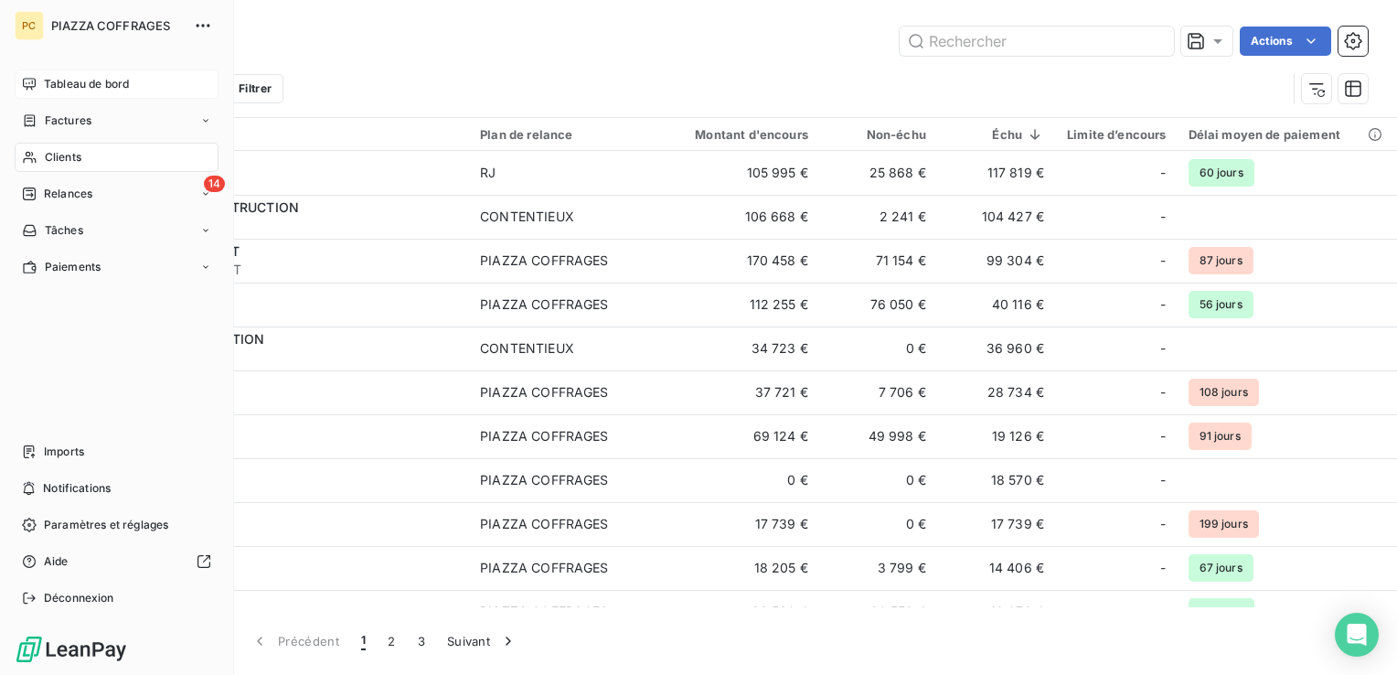
click at [63, 83] on span "Tableau de bord" at bounding box center [86, 84] width 85 height 16
